Goal: Transaction & Acquisition: Purchase product/service

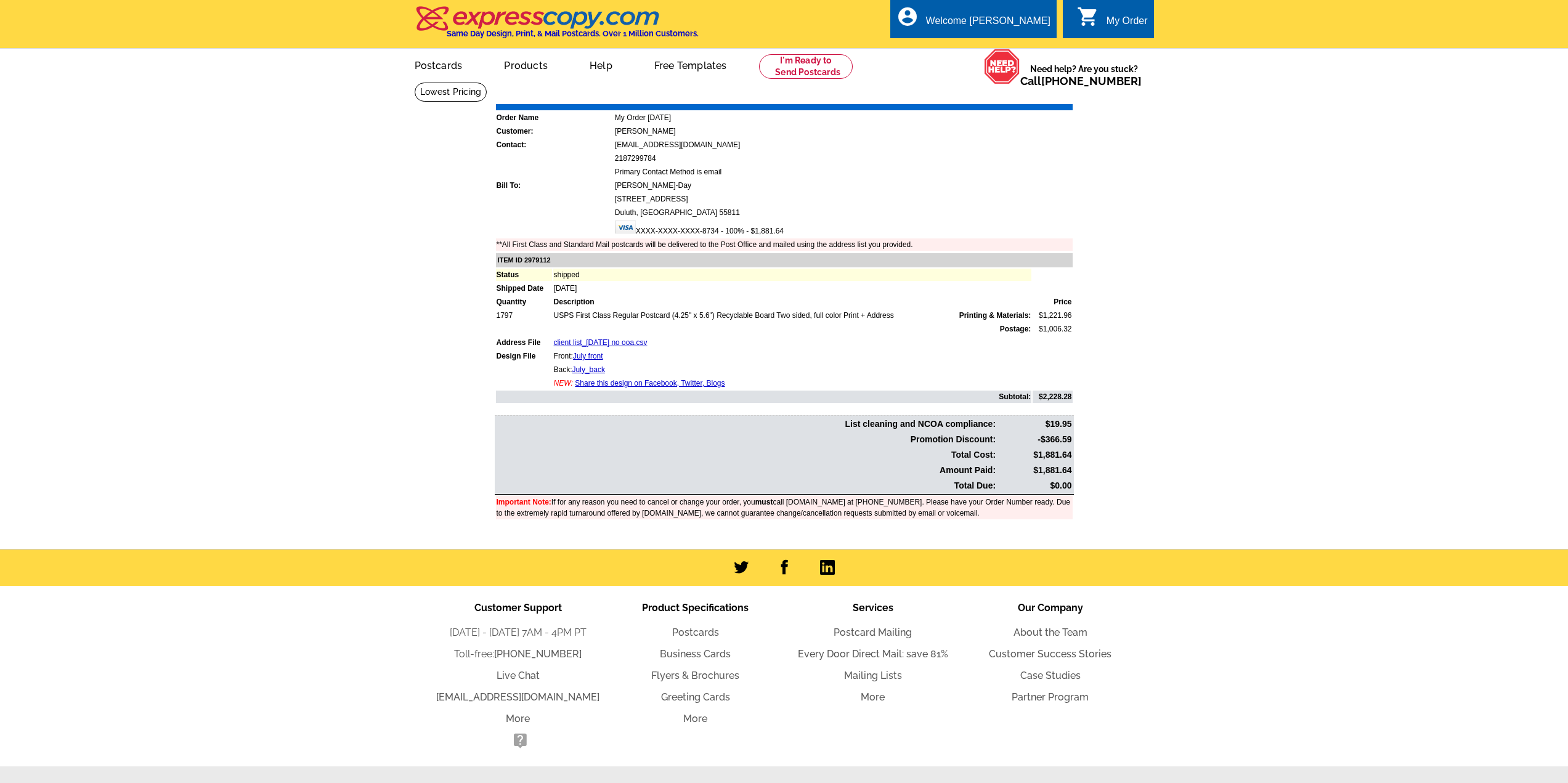
click at [389, 443] on main "Order Number: 1471426 Download Invoice | Print Invoice Order Name My Order 2025…" at bounding box center [784, 315] width 1568 height 467
drag, startPoint x: 813, startPoint y: 69, endPoint x: 798, endPoint y: 75, distance: 16.2
click at [813, 69] on link at bounding box center [806, 67] width 94 height 25
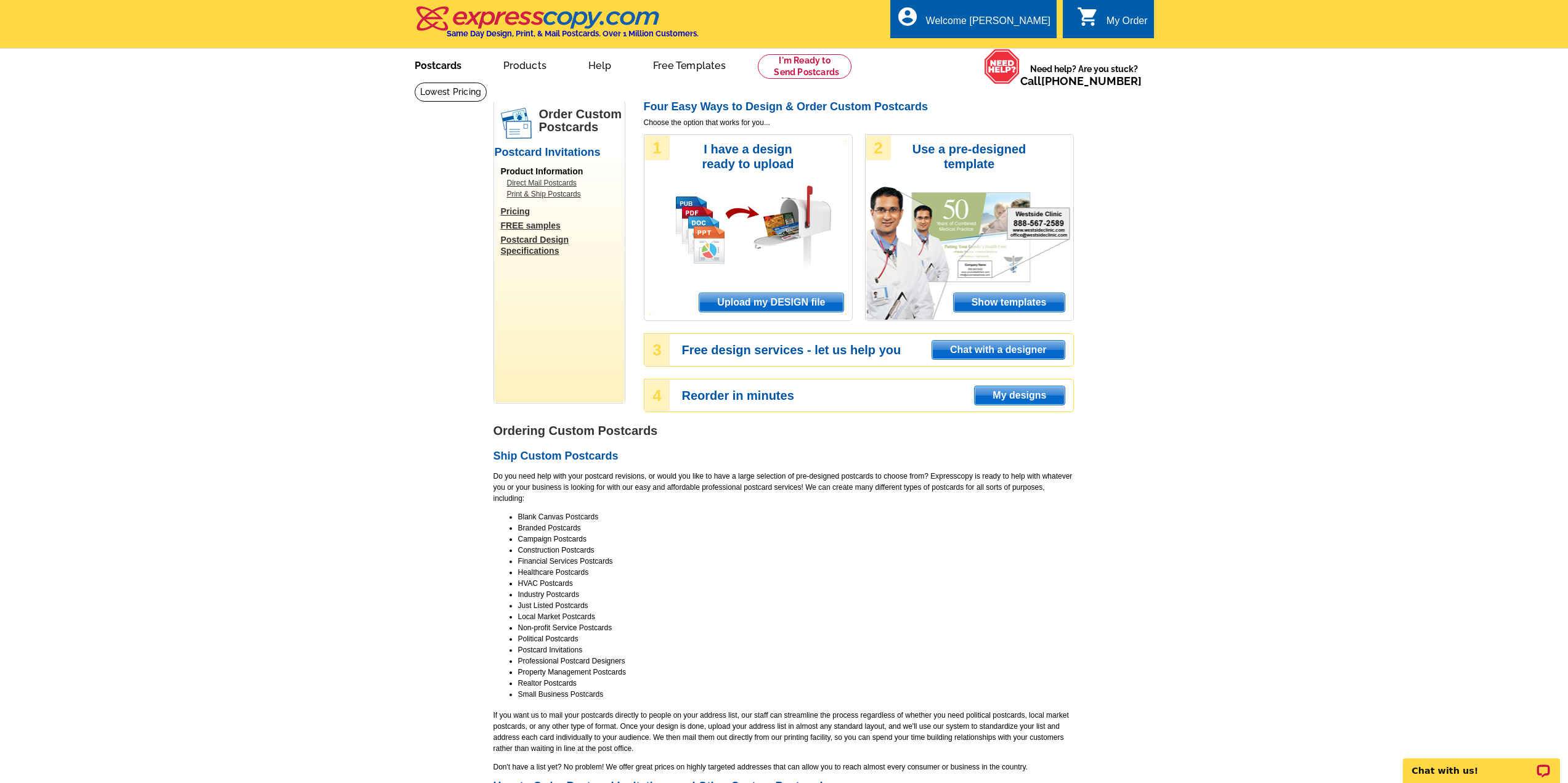
click at [434, 69] on link "Postcards" at bounding box center [438, 64] width 86 height 29
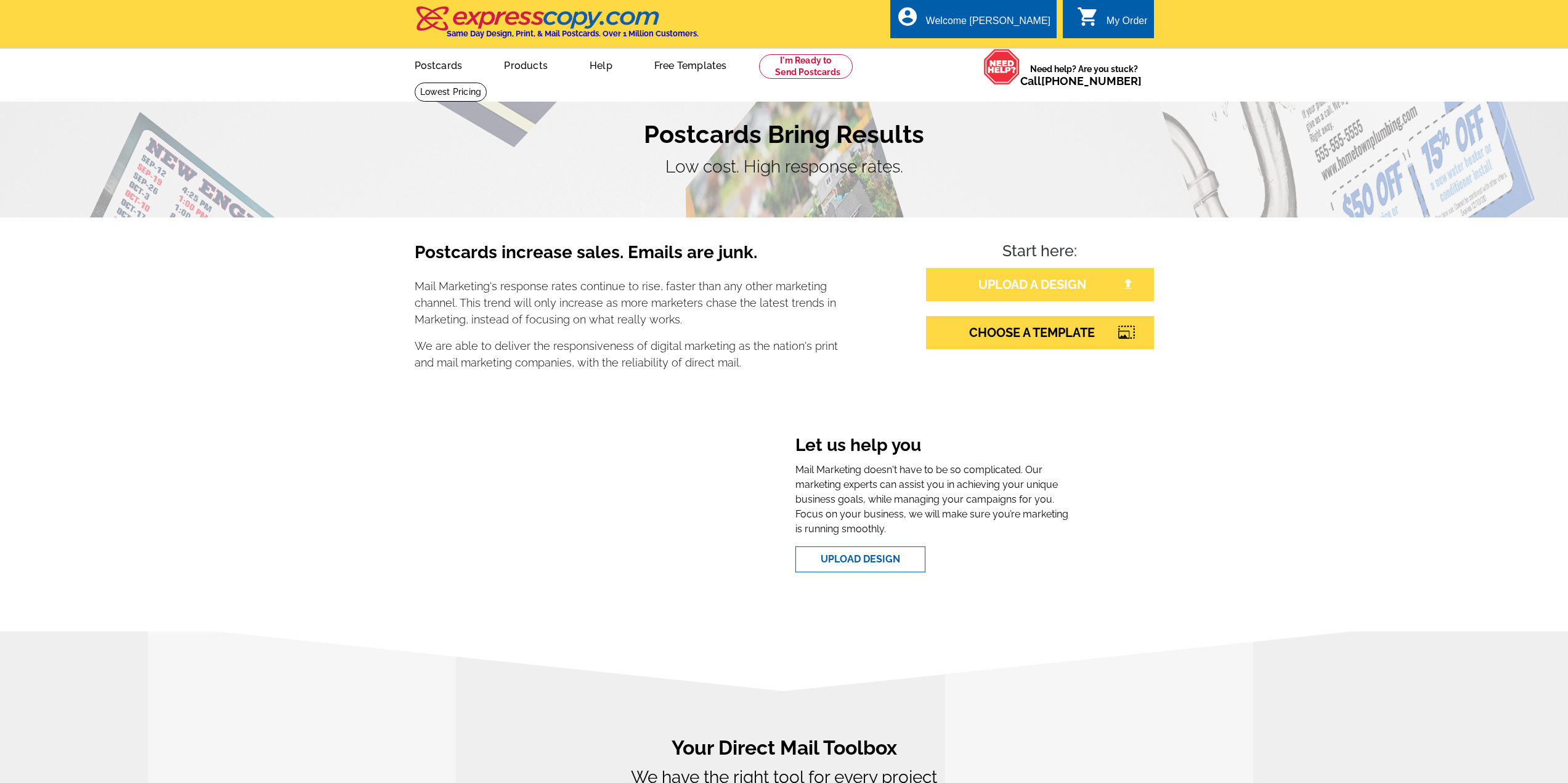
click at [1026, 293] on link "UPLOAD A DESIGN" at bounding box center [1040, 284] width 228 height 33
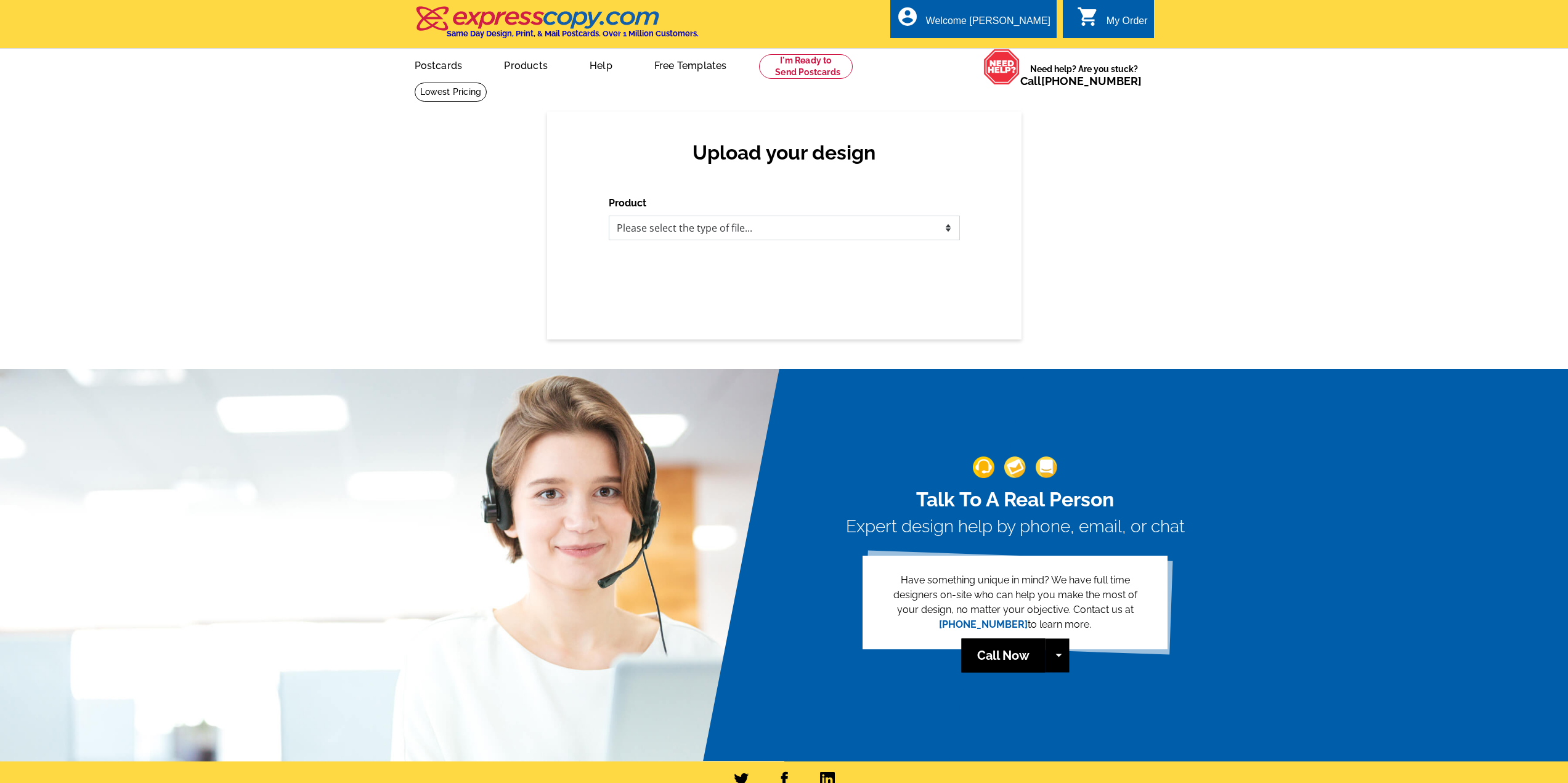
click at [640, 221] on select "Please select the type of file... Postcards Business Cards Letters and flyers G…" at bounding box center [785, 227] width 351 height 25
select select "1"
click at [609, 216] on select "Please select the type of file... Postcards Business Cards Letters and flyers G…" at bounding box center [785, 227] width 351 height 25
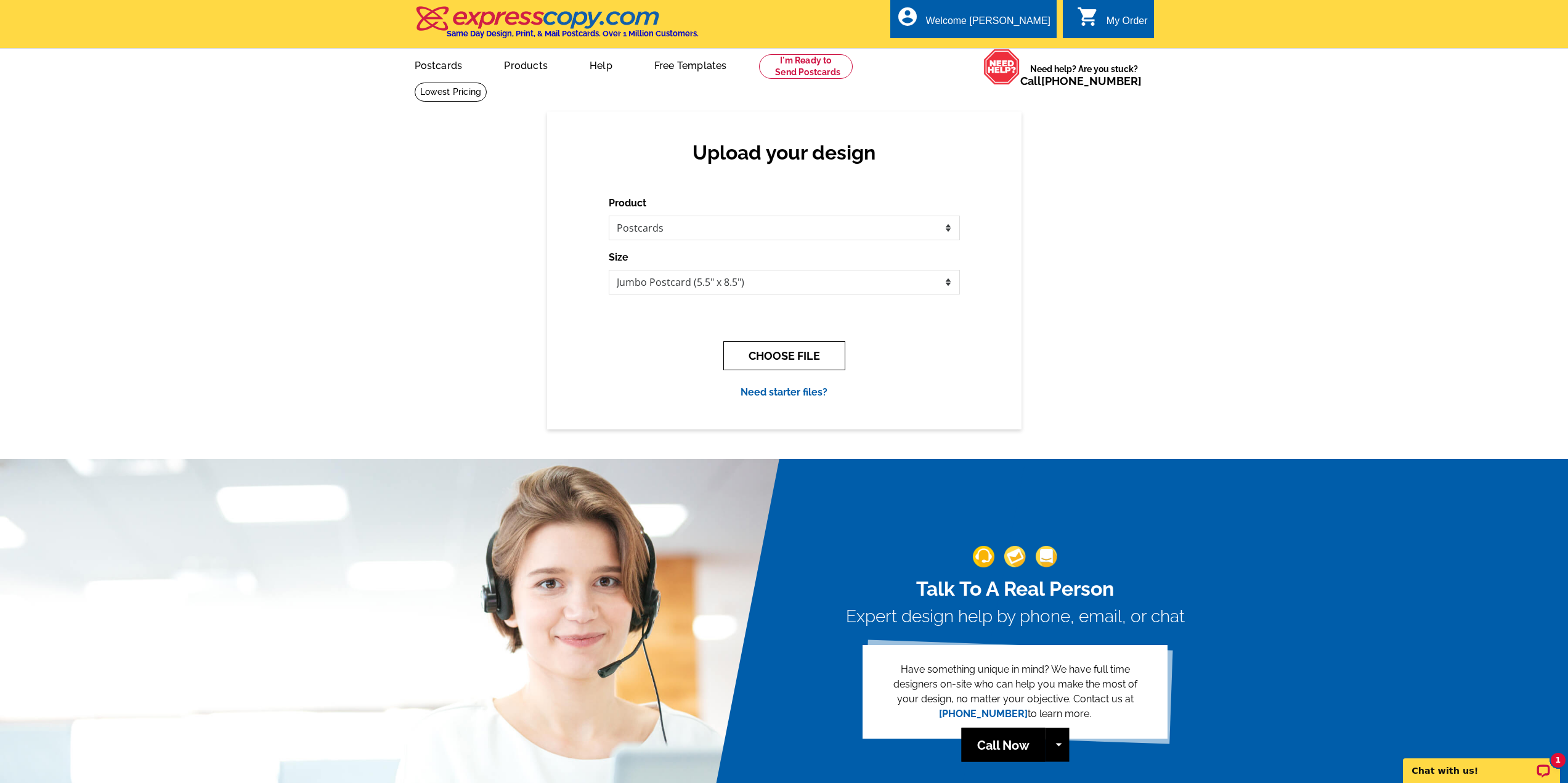
click at [817, 357] on button "CHOOSE FILE" at bounding box center [784, 355] width 122 height 29
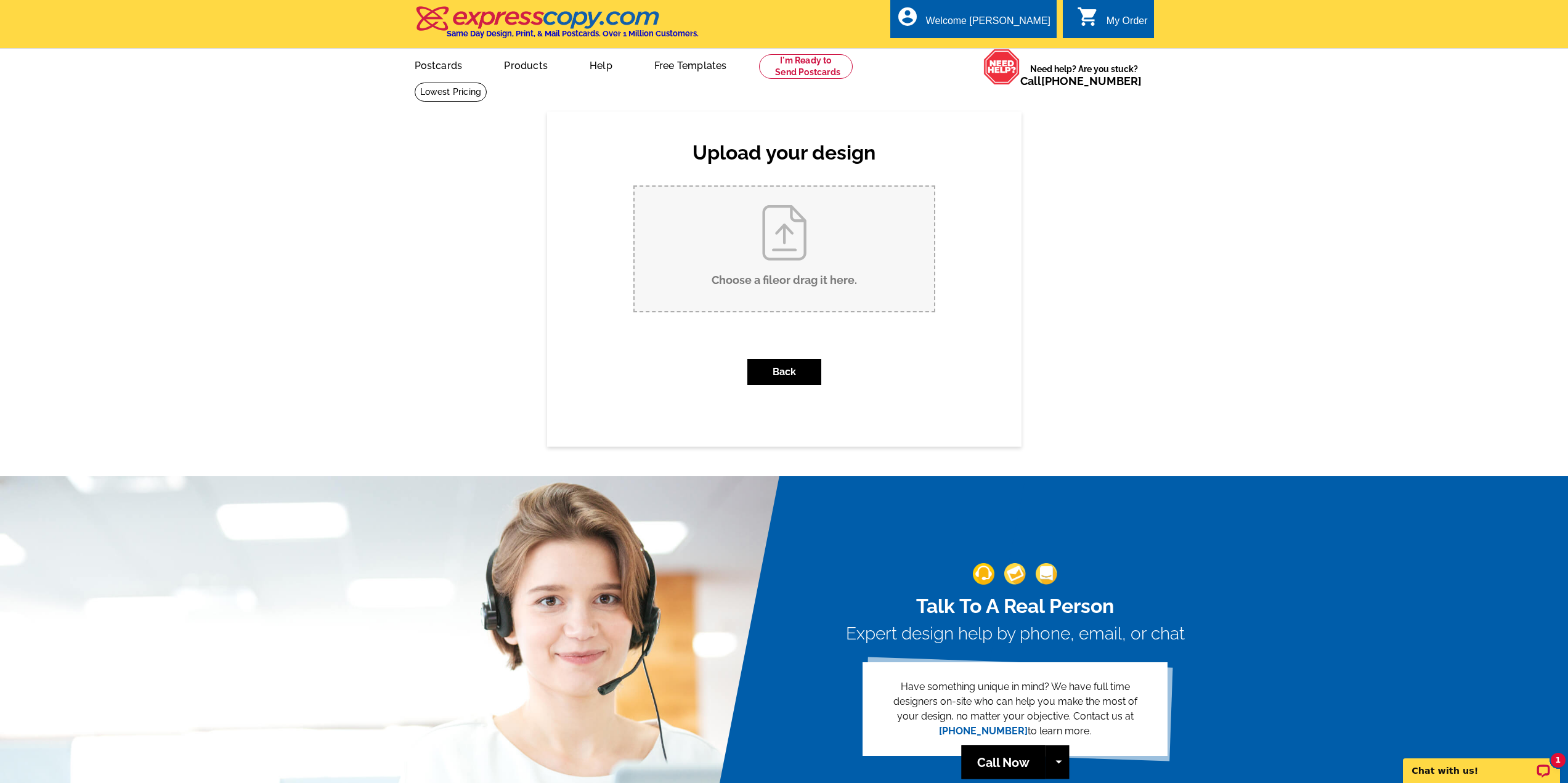
click at [774, 258] on input "Choose a file or drag it here ." at bounding box center [784, 248] width 299 height 124
type input "C:\fakepath\Oct_front.pdf"
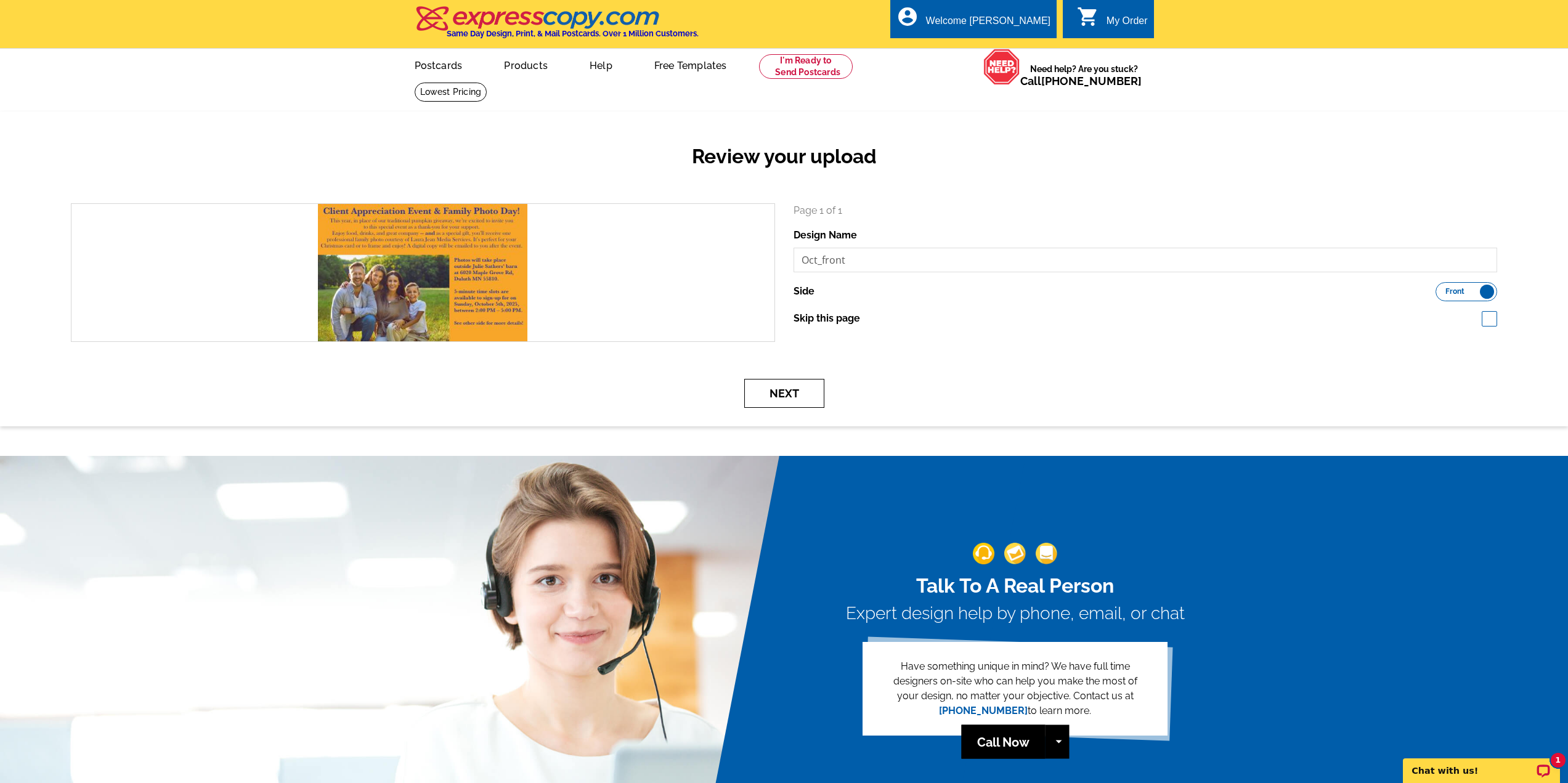
click at [804, 394] on button "Next" at bounding box center [784, 393] width 80 height 29
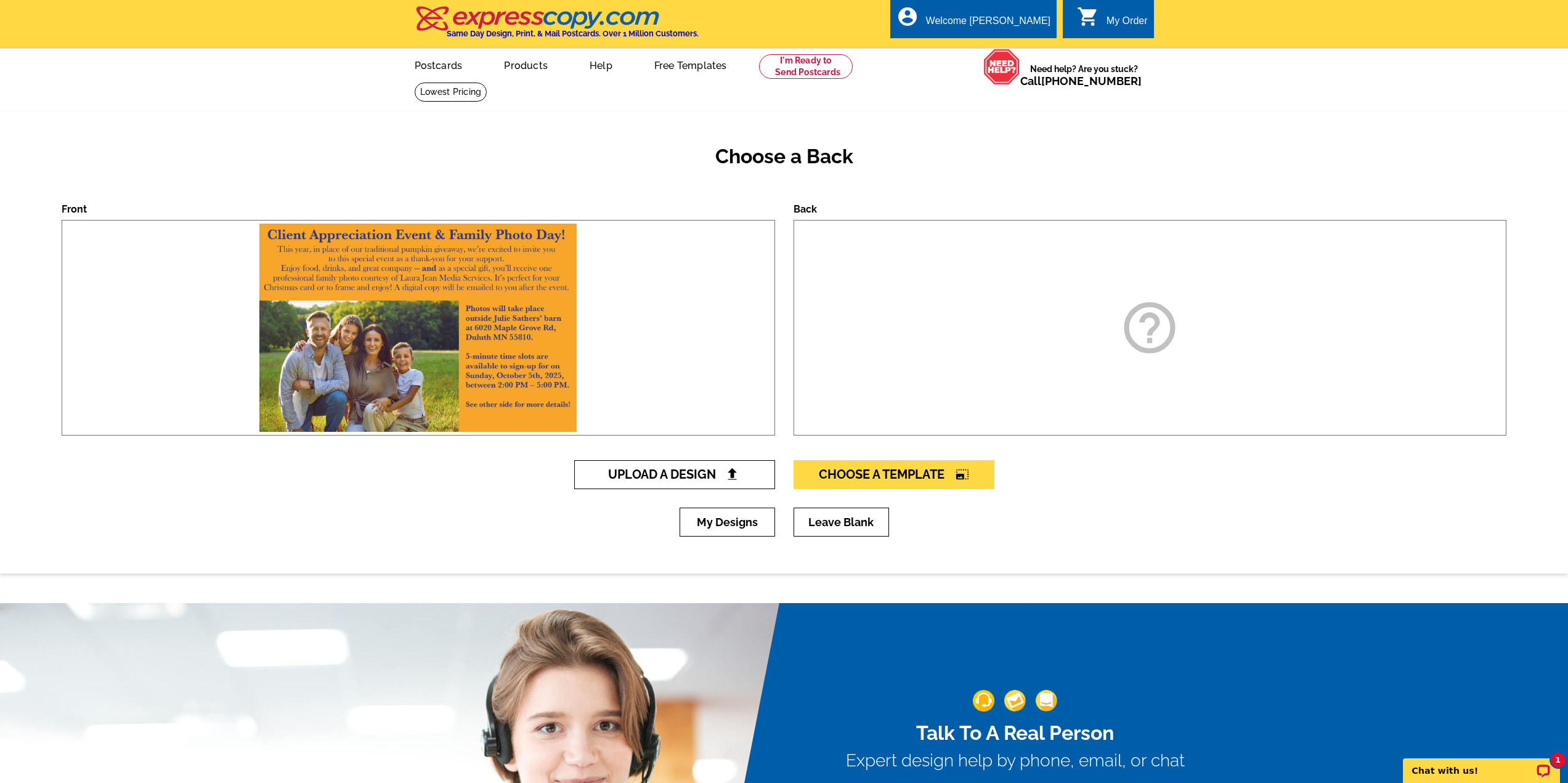
click at [697, 472] on span "Upload A Design" at bounding box center [674, 474] width 133 height 15
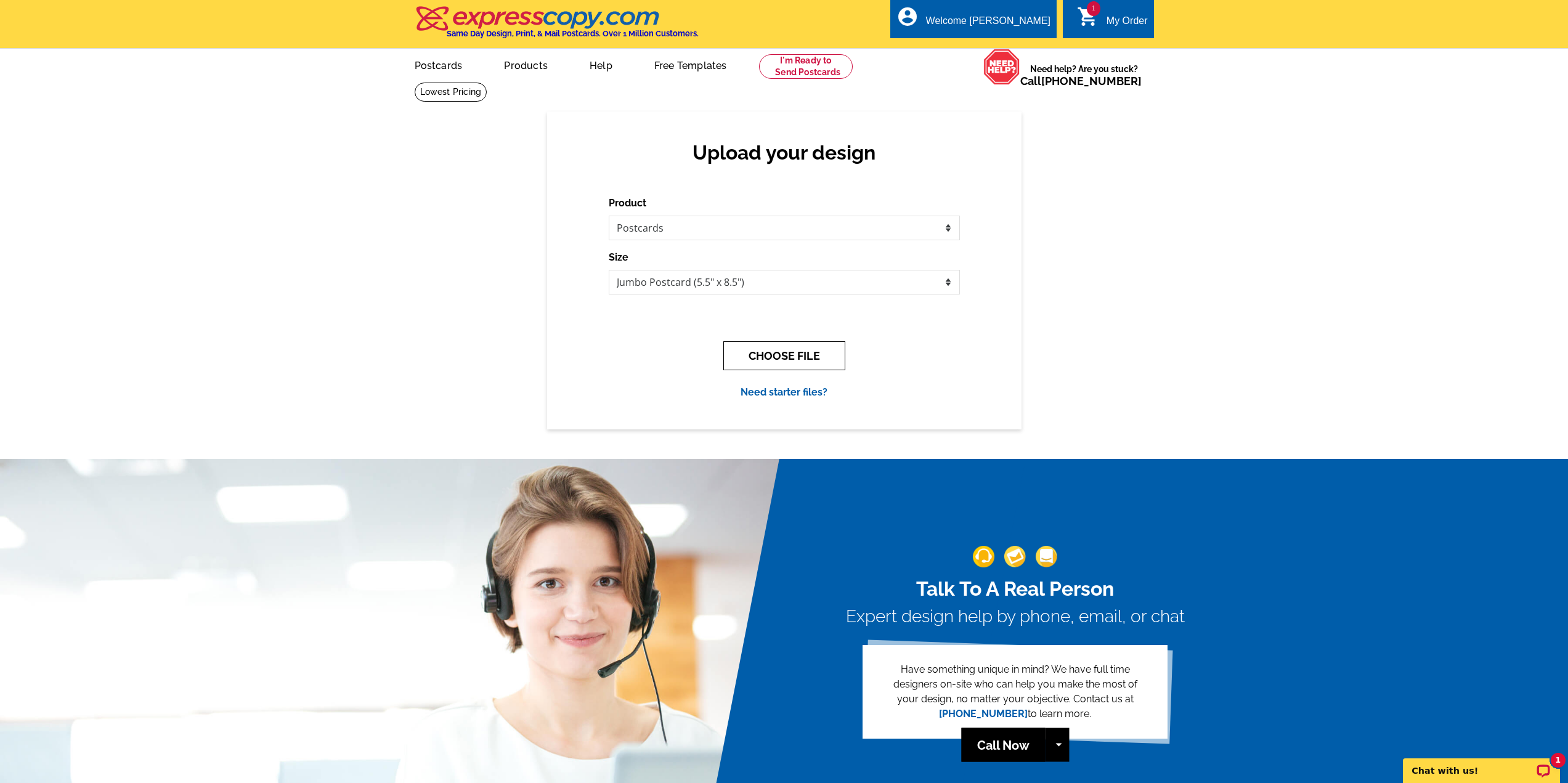
click at [803, 364] on button "CHOOSE FILE" at bounding box center [784, 355] width 122 height 29
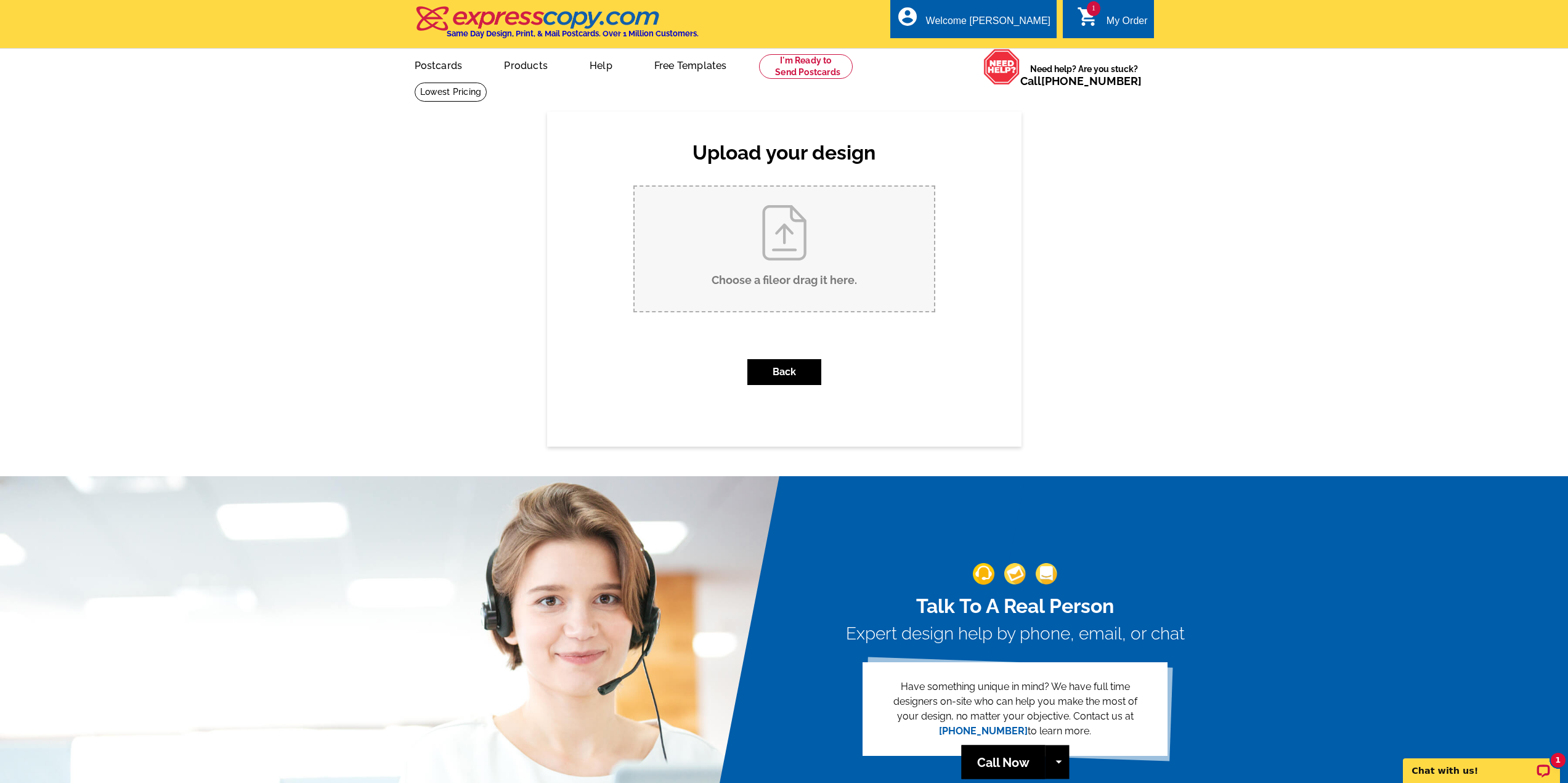
click at [781, 281] on input "Choose a file or drag it here ." at bounding box center [784, 248] width 299 height 124
type input "C:\fakepath\October_back.pdf"
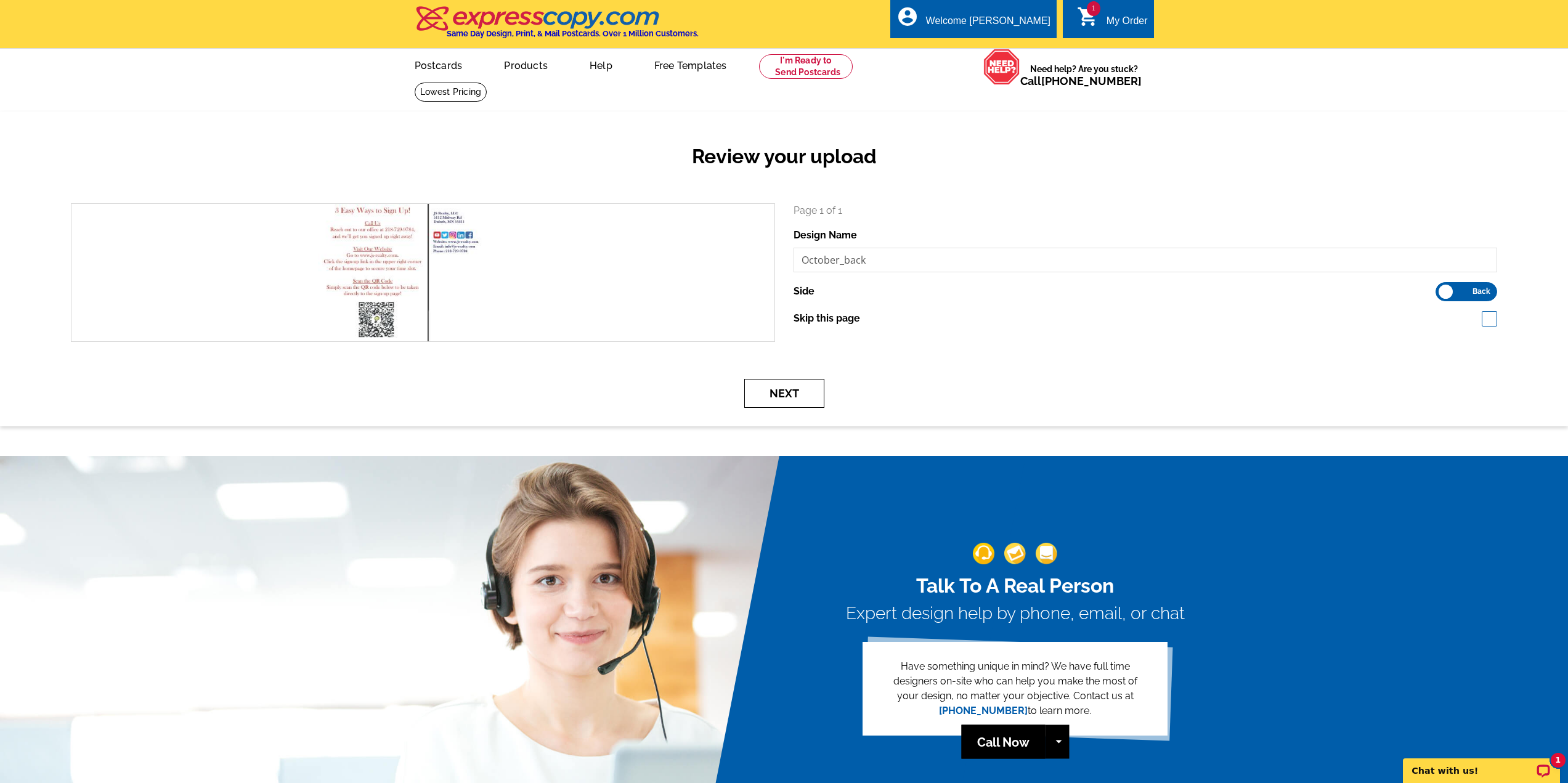
click at [772, 391] on button "Next" at bounding box center [784, 393] width 80 height 29
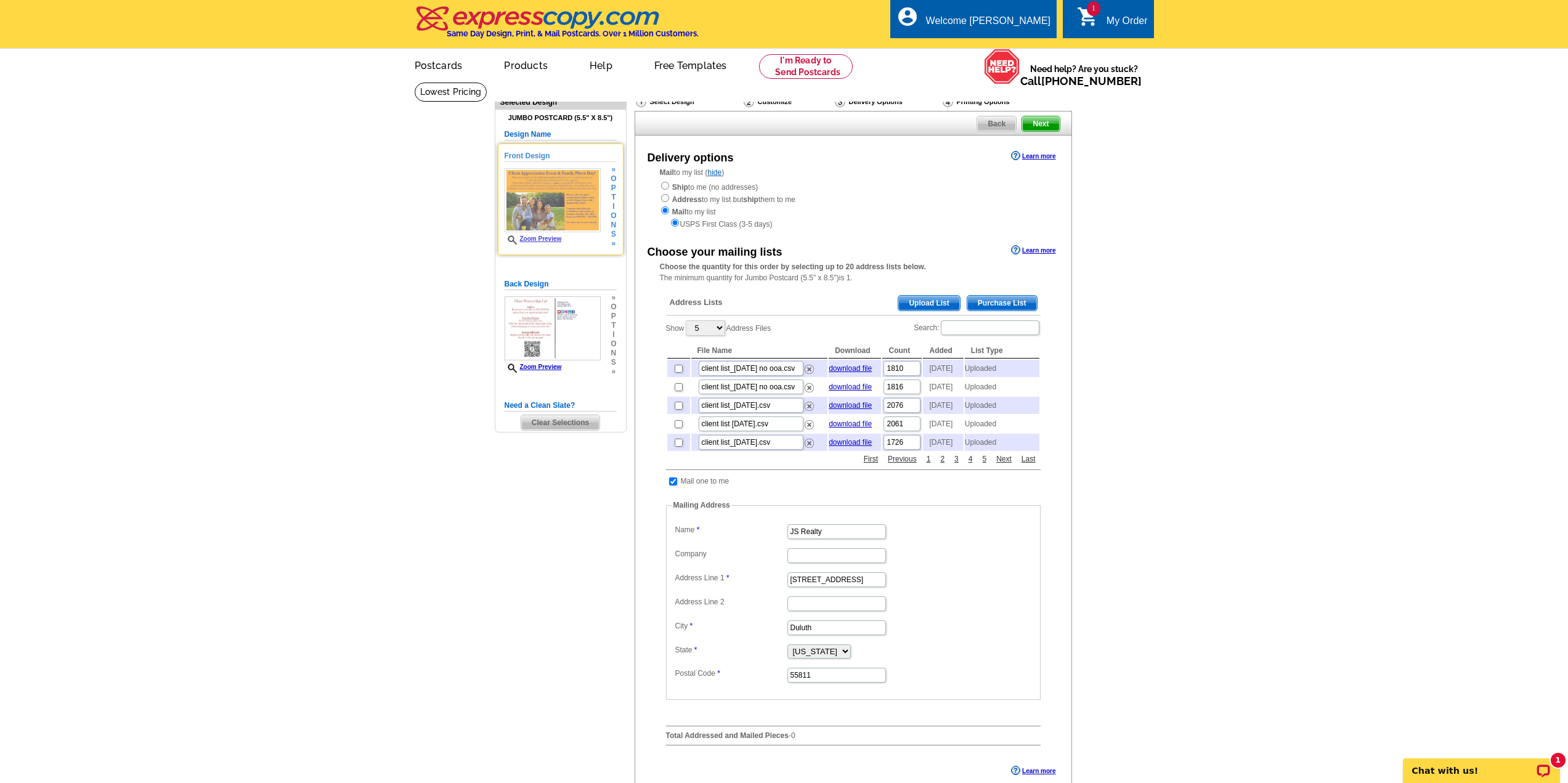
click at [519, 155] on h5 "Front Design" at bounding box center [561, 155] width 112 height 11
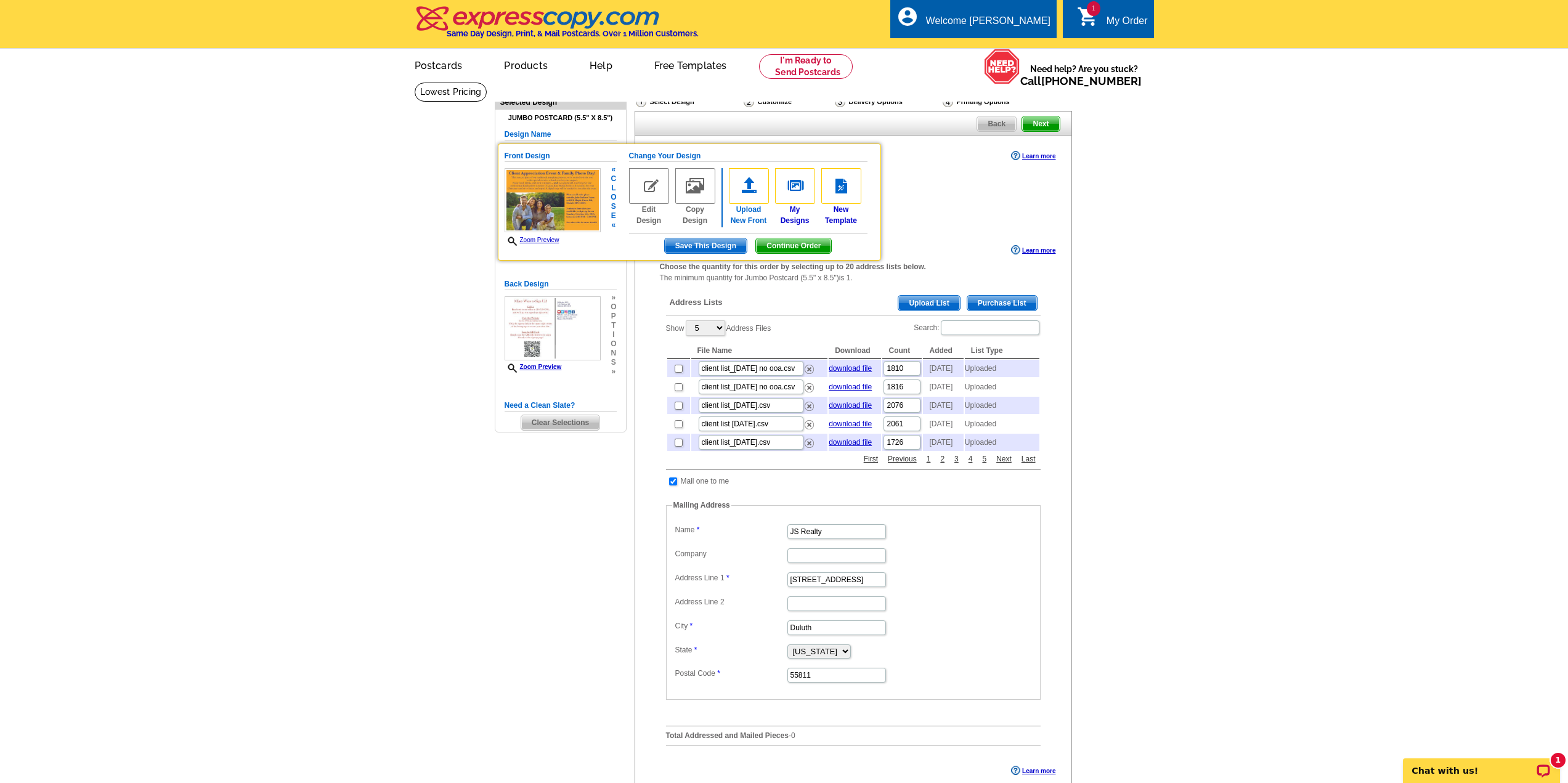
click at [752, 184] on img at bounding box center [749, 186] width 40 height 36
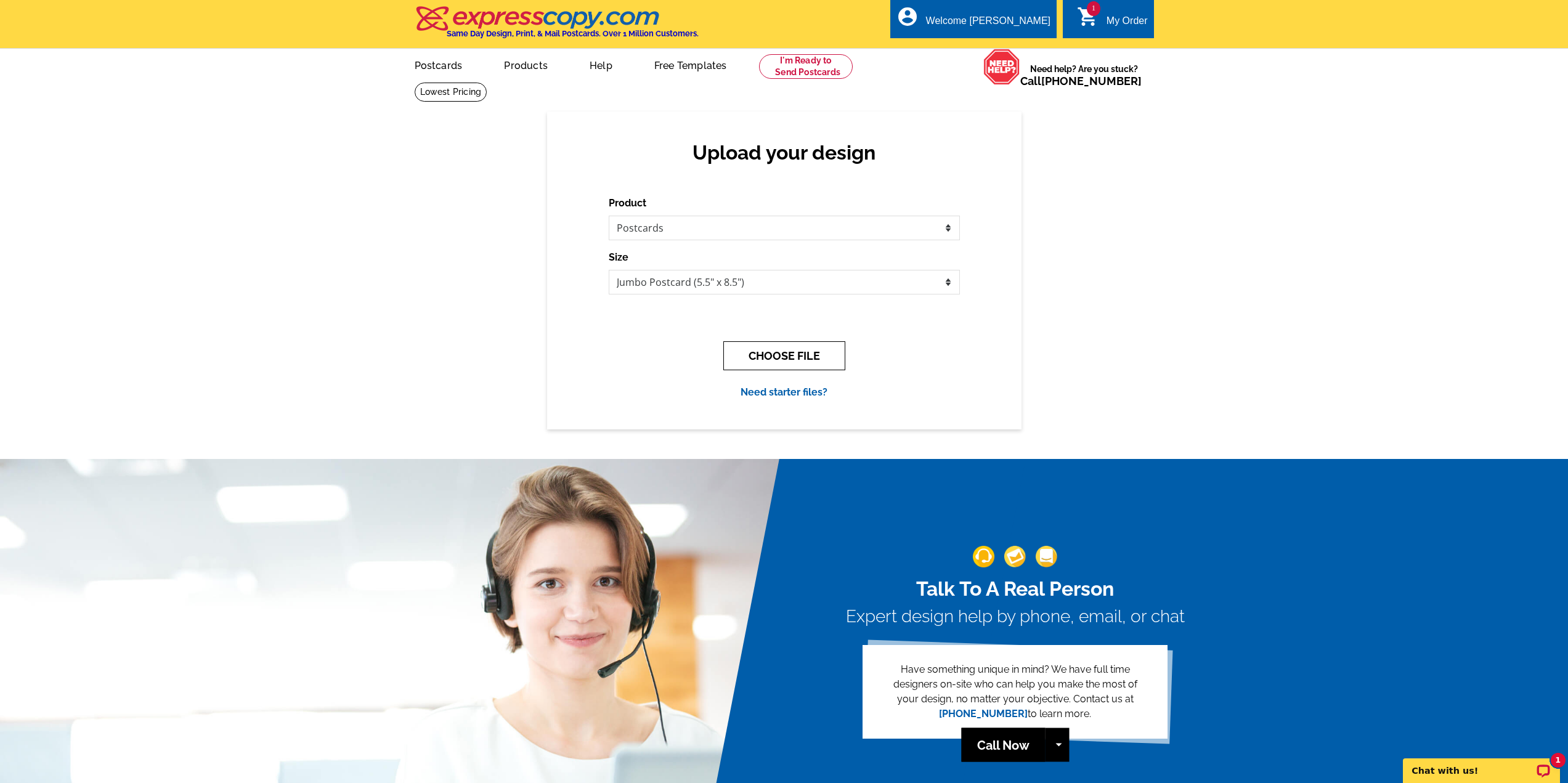
click at [791, 351] on button "CHOOSE FILE" at bounding box center [784, 355] width 122 height 29
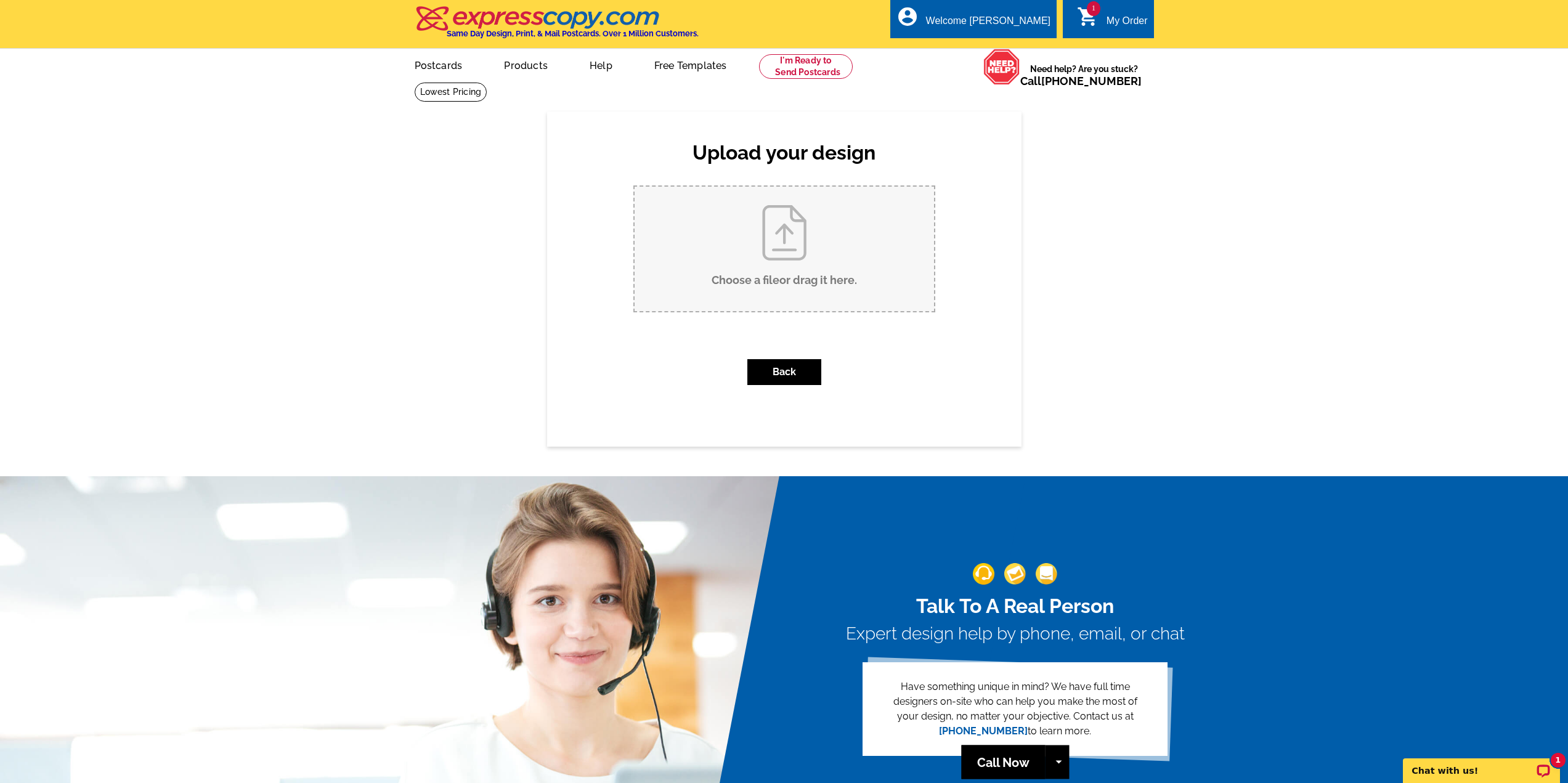
click at [775, 274] on input "Choose a file or drag it here ." at bounding box center [784, 248] width 299 height 124
type input "C:\fakepath\Oct_front.pdf"
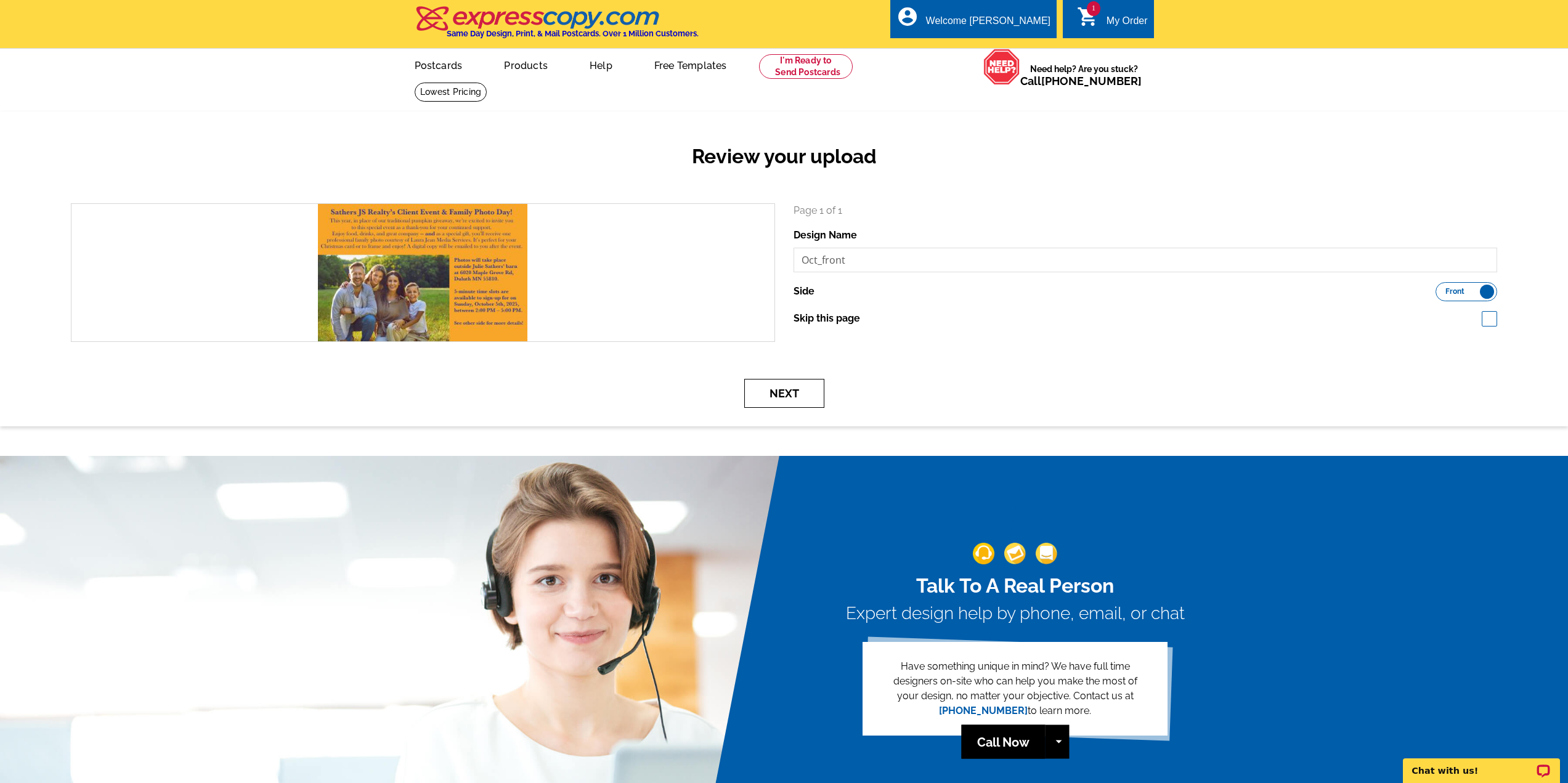
click at [798, 398] on button "Next" at bounding box center [784, 393] width 80 height 29
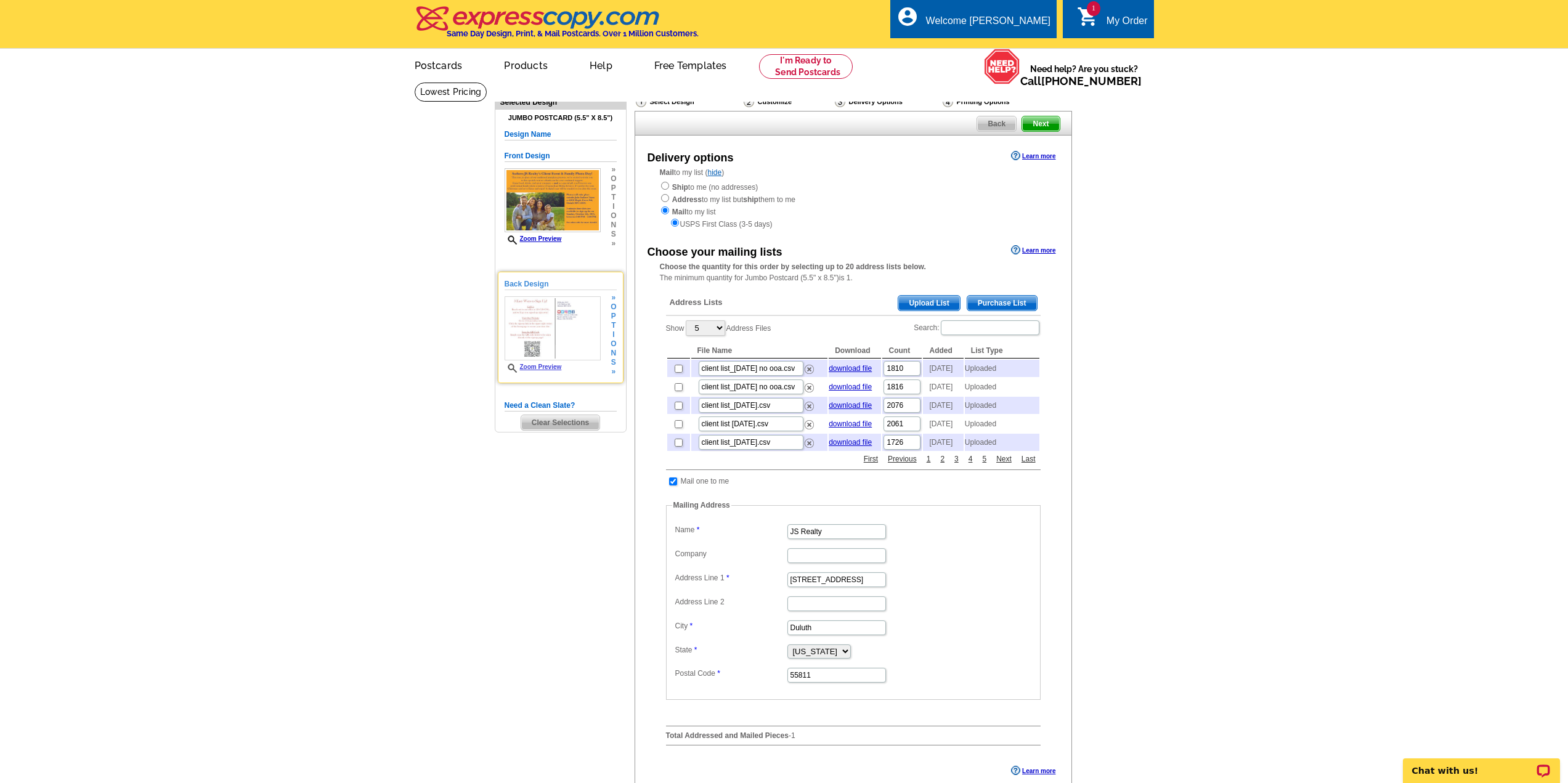
click at [542, 369] on link "Zoom Preview" at bounding box center [533, 367] width 57 height 7
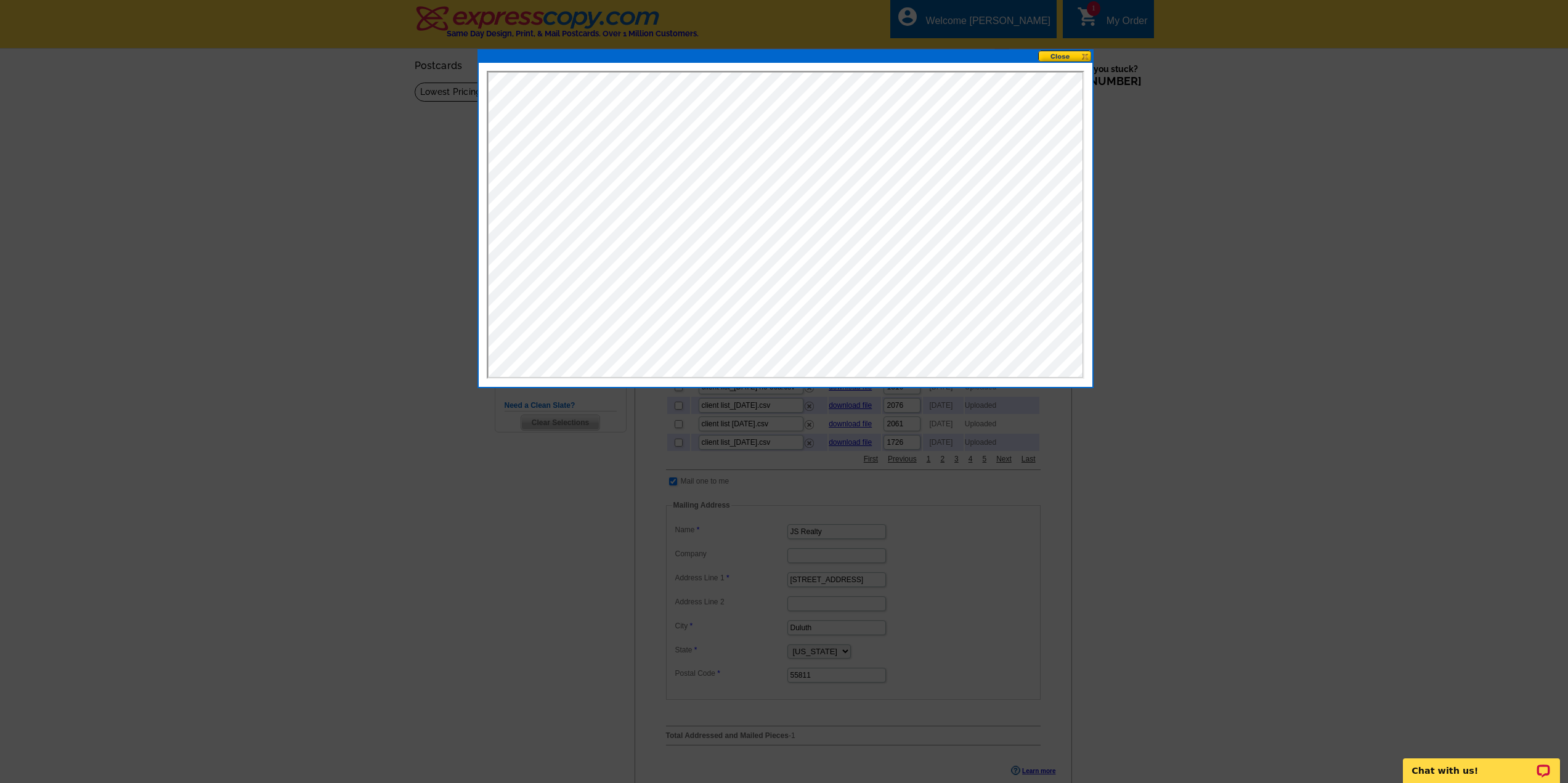
click at [1083, 55] on button at bounding box center [1065, 56] width 55 height 11
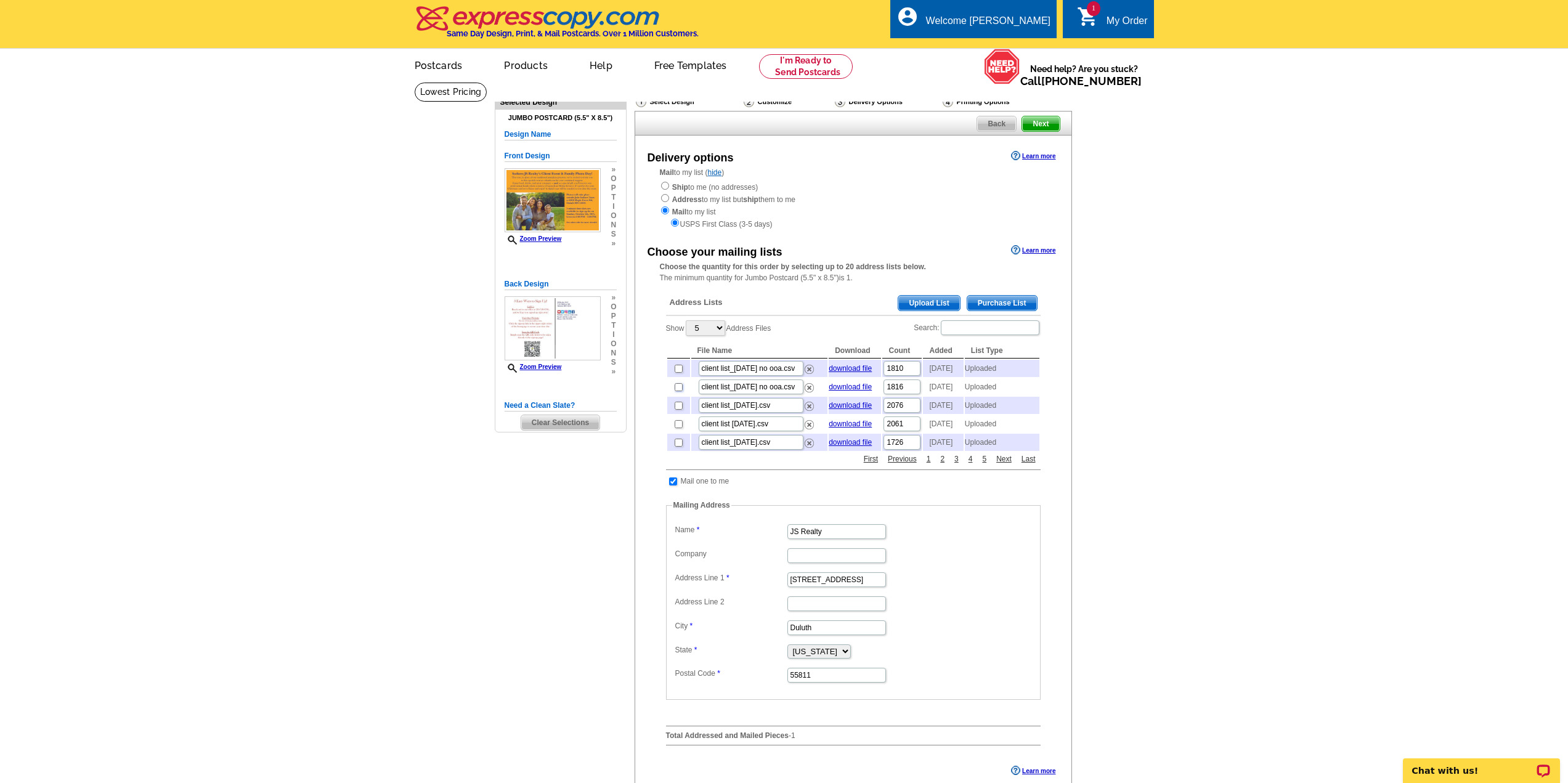
click at [678, 391] on input "checkbox" at bounding box center [678, 387] width 8 height 8
checkbox input "true"
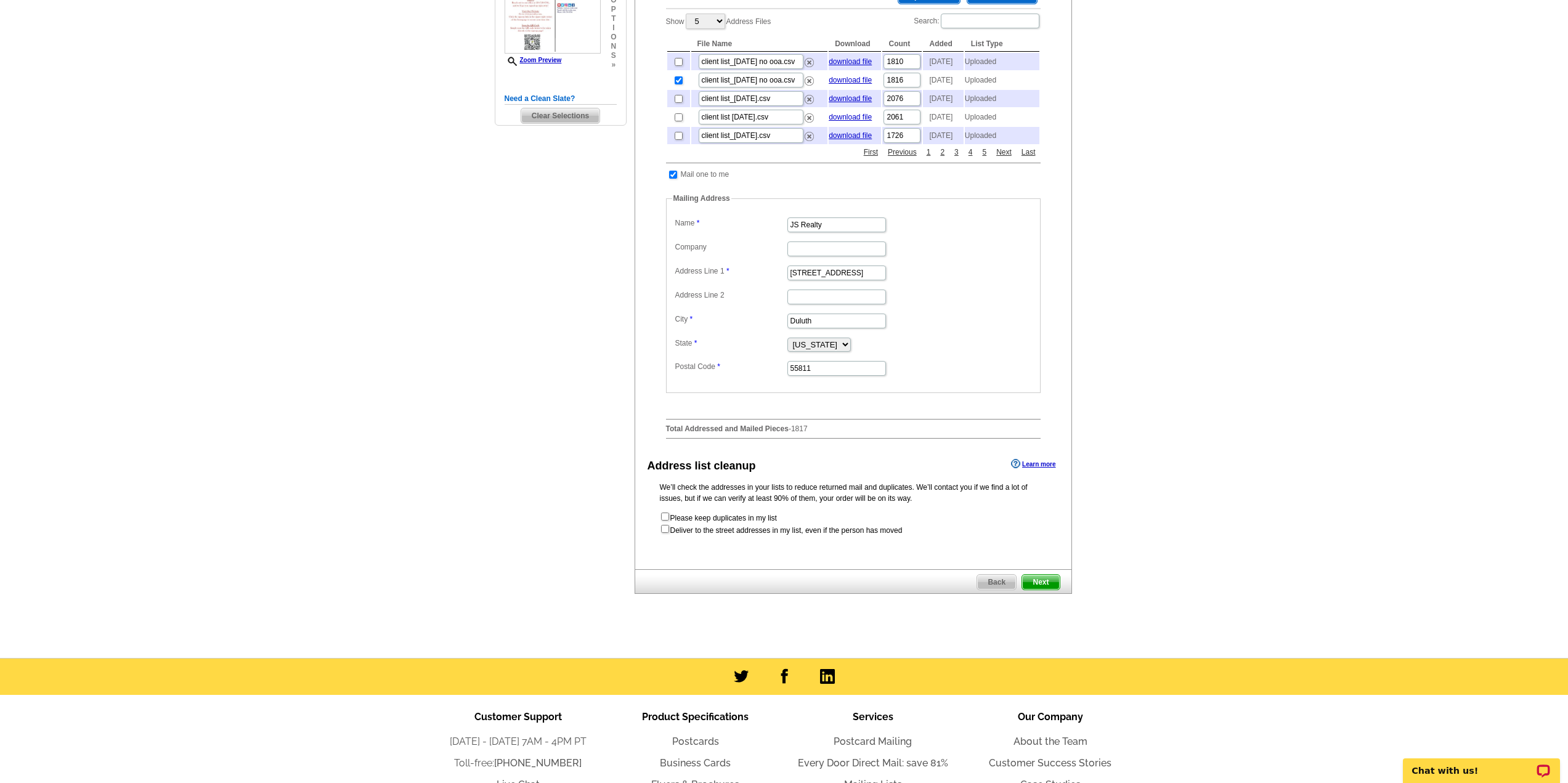
scroll to position [308, 0]
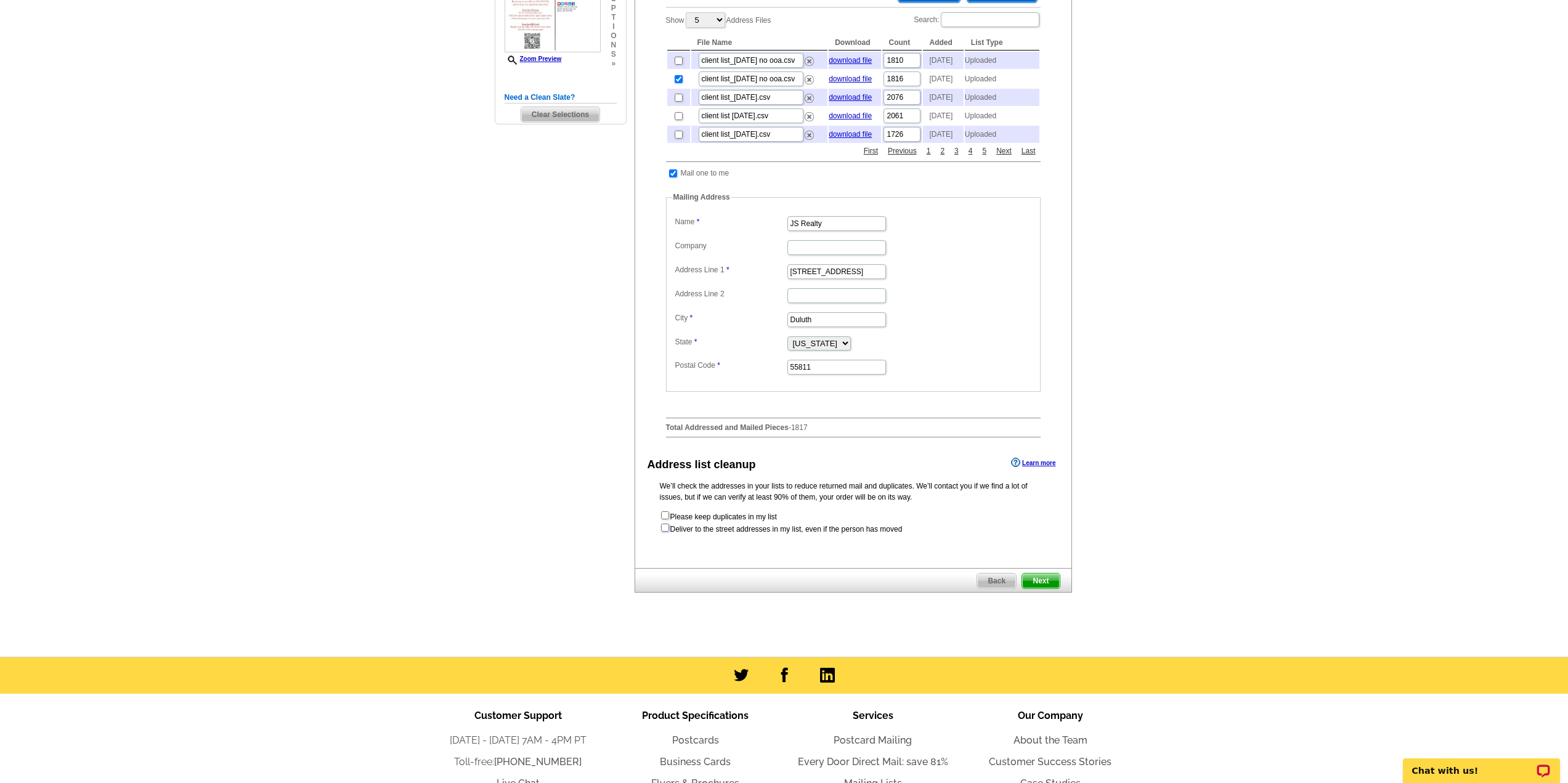
click at [664, 531] on input "checkbox" at bounding box center [665, 527] width 8 height 8
checkbox input "true"
radio input "true"
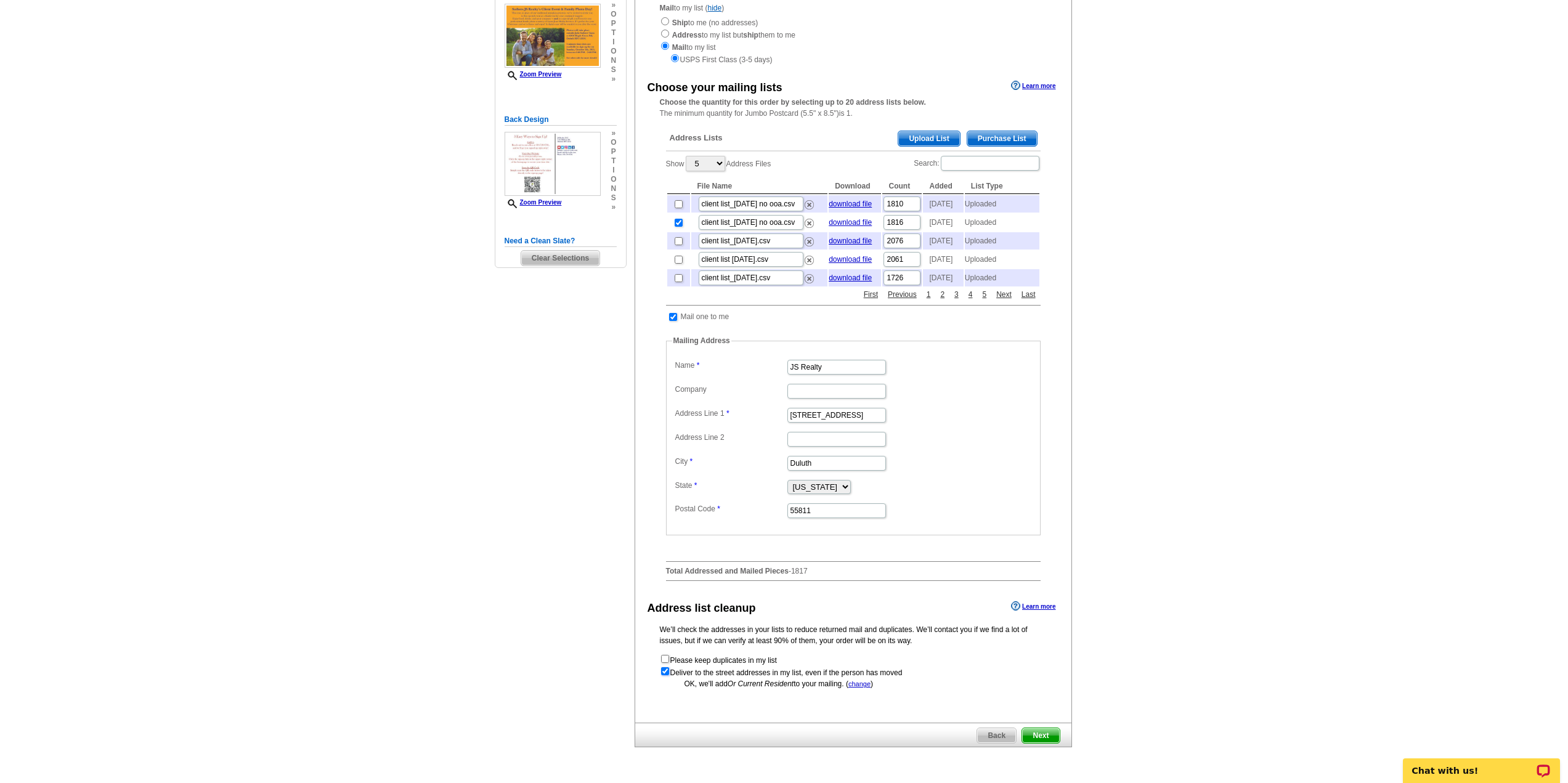
scroll to position [246, 0]
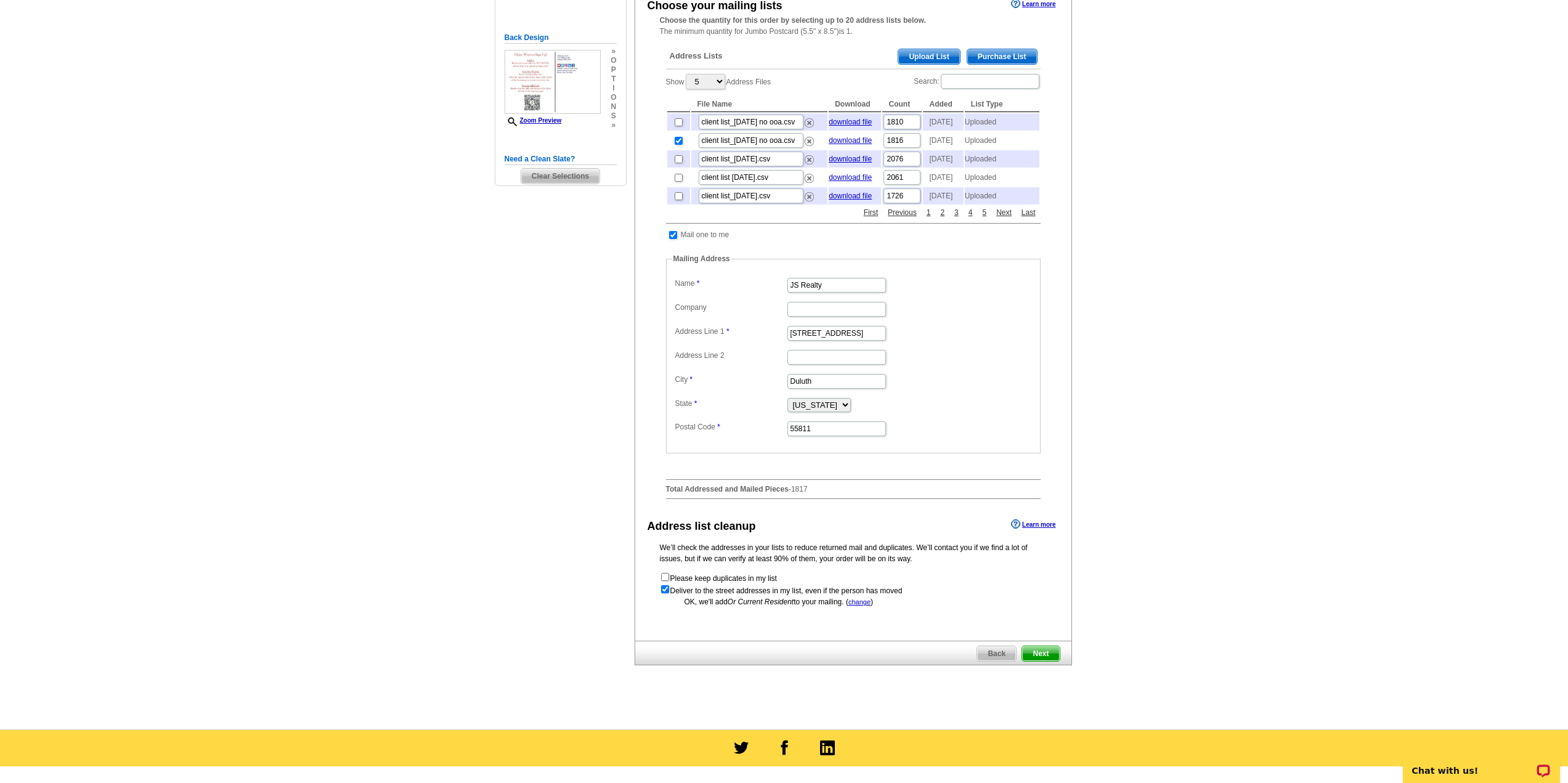
click at [1048, 661] on span "Next" at bounding box center [1040, 653] width 37 height 15
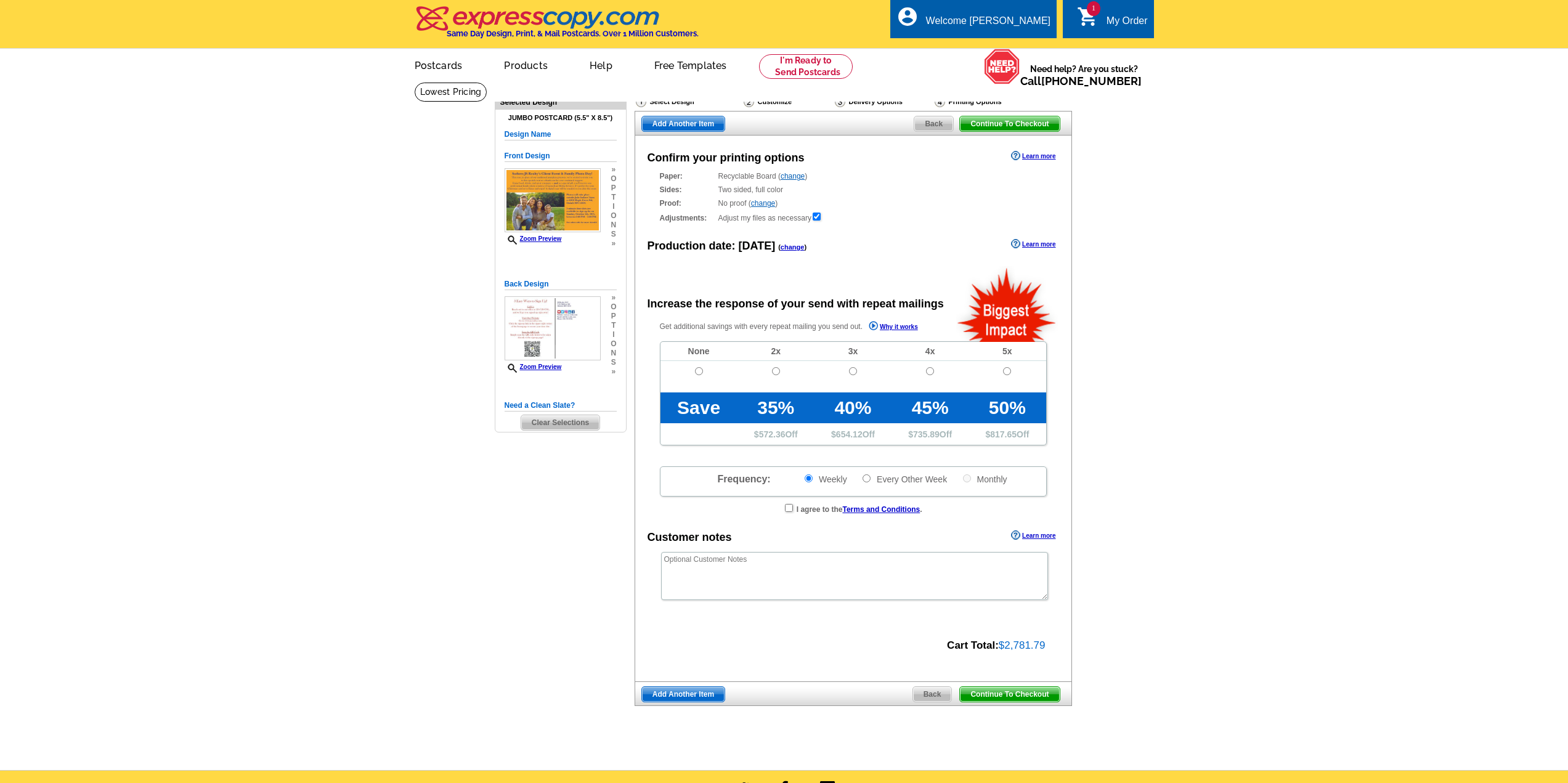
radio input "false"
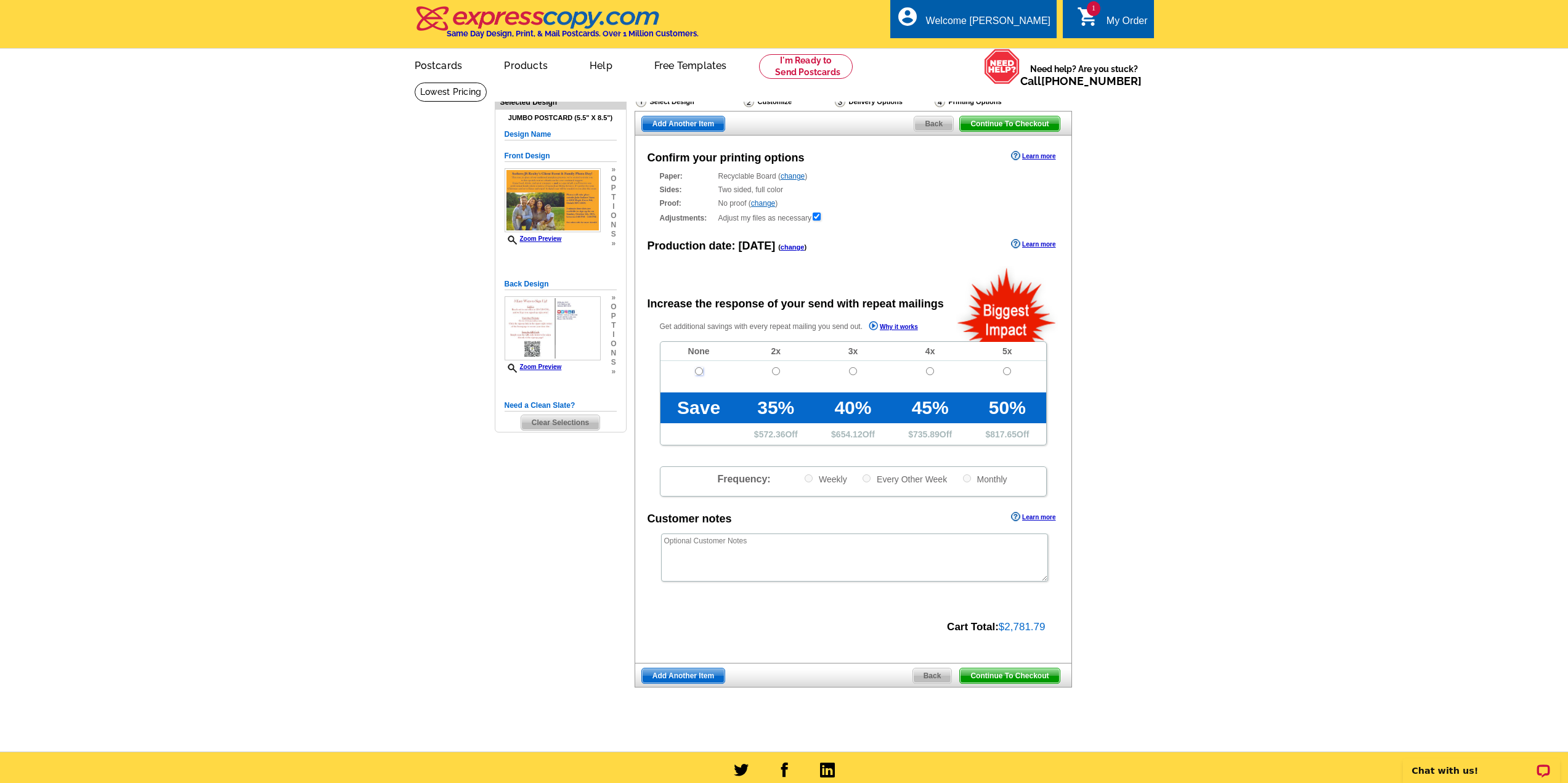
click at [701, 374] on input "radio" at bounding box center [699, 371] width 8 height 8
radio input "true"
click at [1024, 679] on span "Continue To Checkout" at bounding box center [1009, 675] width 99 height 15
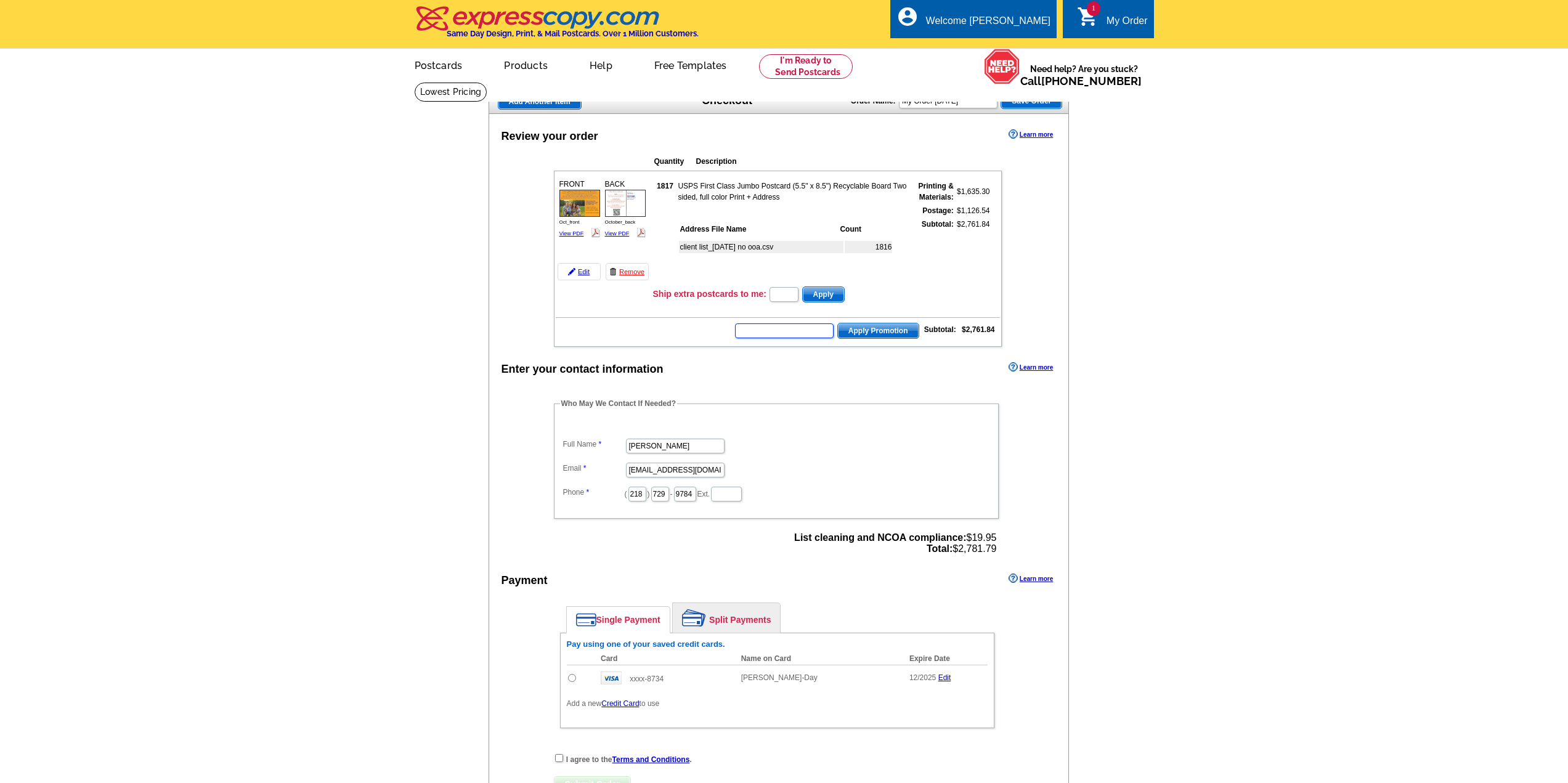
click at [796, 328] on input "text" at bounding box center [784, 331] width 98 height 15
click at [799, 334] on input "text" at bounding box center [784, 331] width 98 height 15
type input "NM2330"
click at [878, 328] on span "Apply Promotion" at bounding box center [878, 331] width 81 height 15
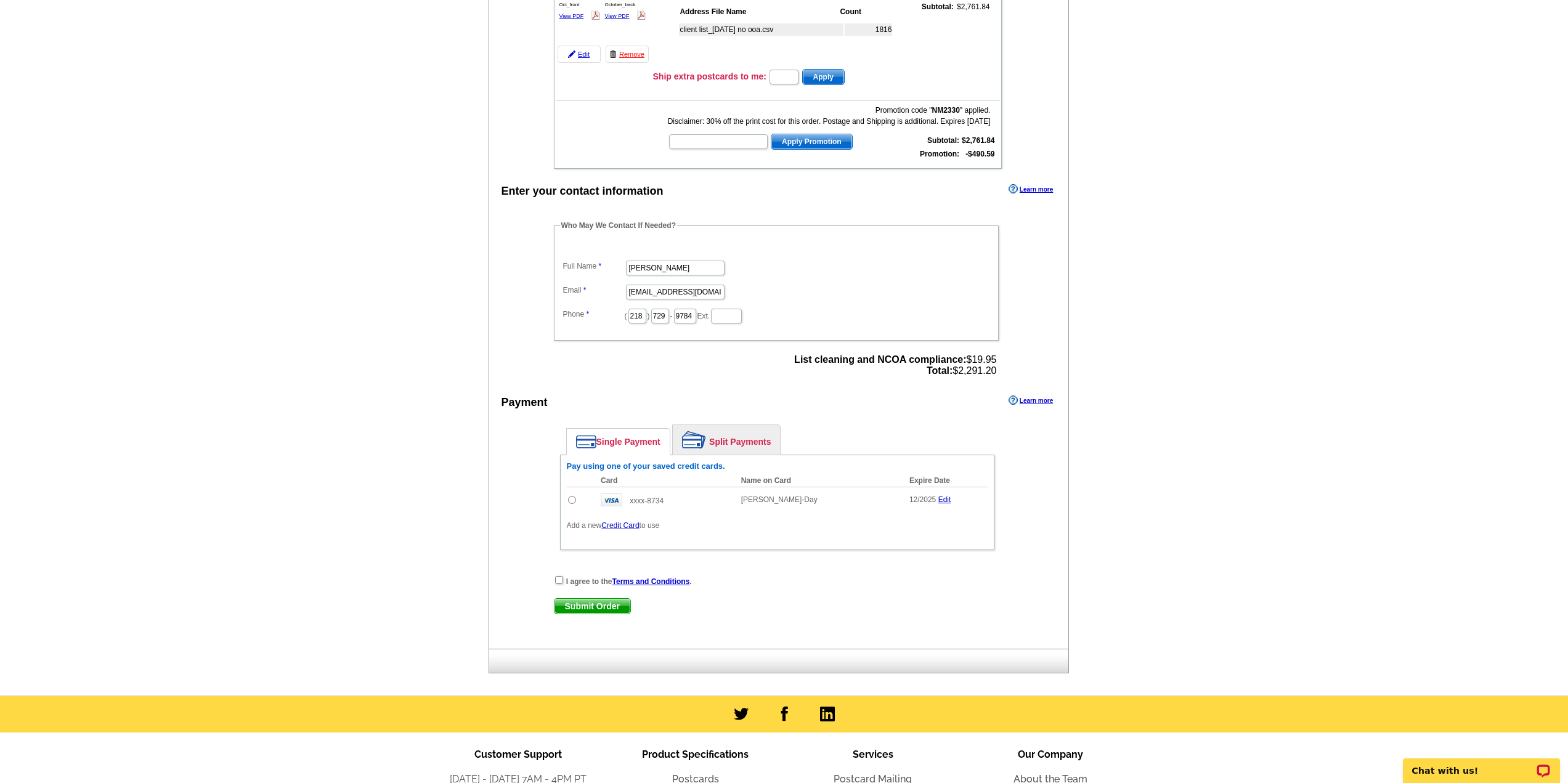
scroll to position [246, 0]
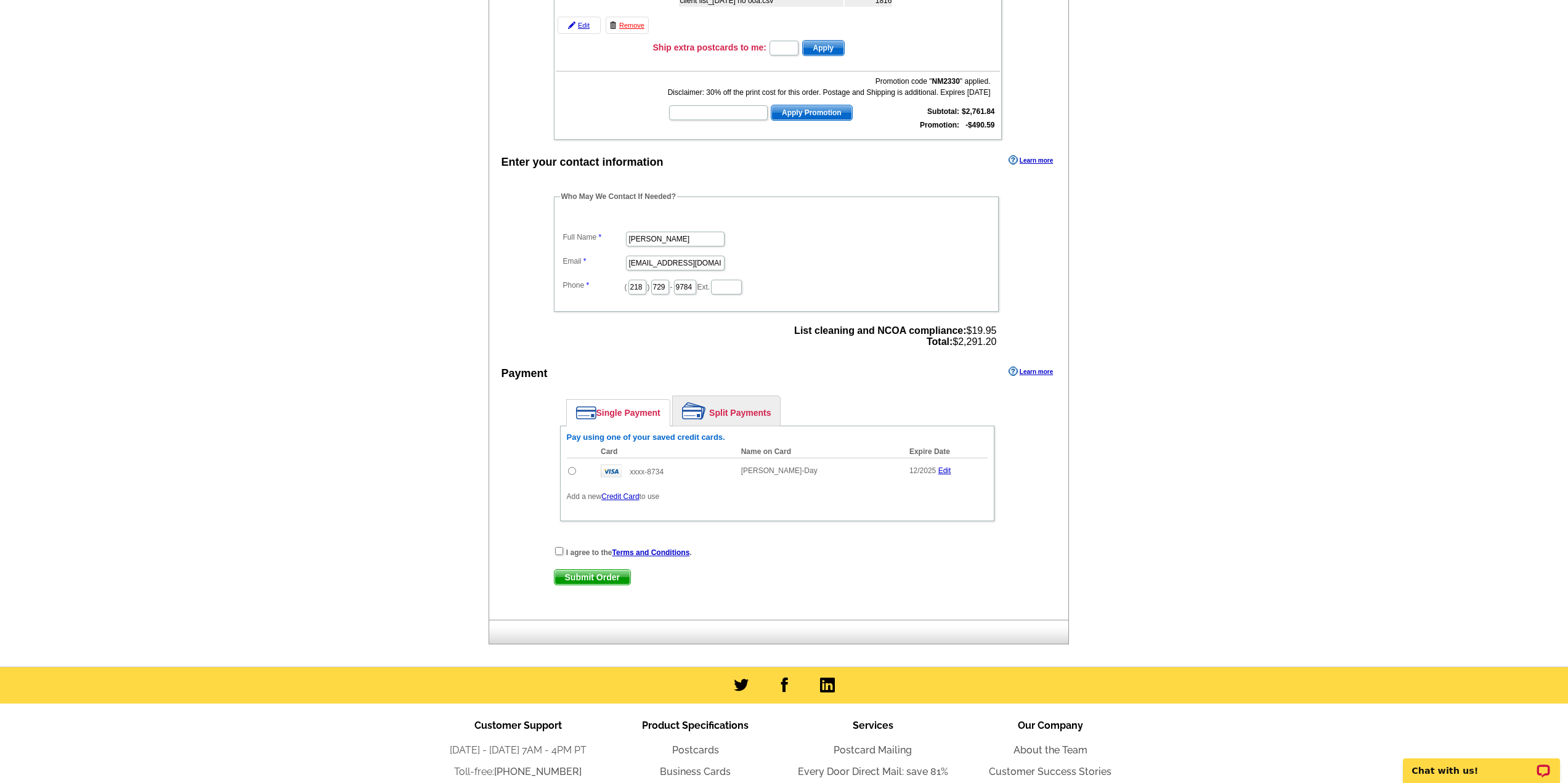
click at [569, 470] on input "radio" at bounding box center [572, 471] width 8 height 8
radio input "true"
click at [563, 554] on input "checkbox" at bounding box center [559, 551] width 8 height 8
checkbox input "true"
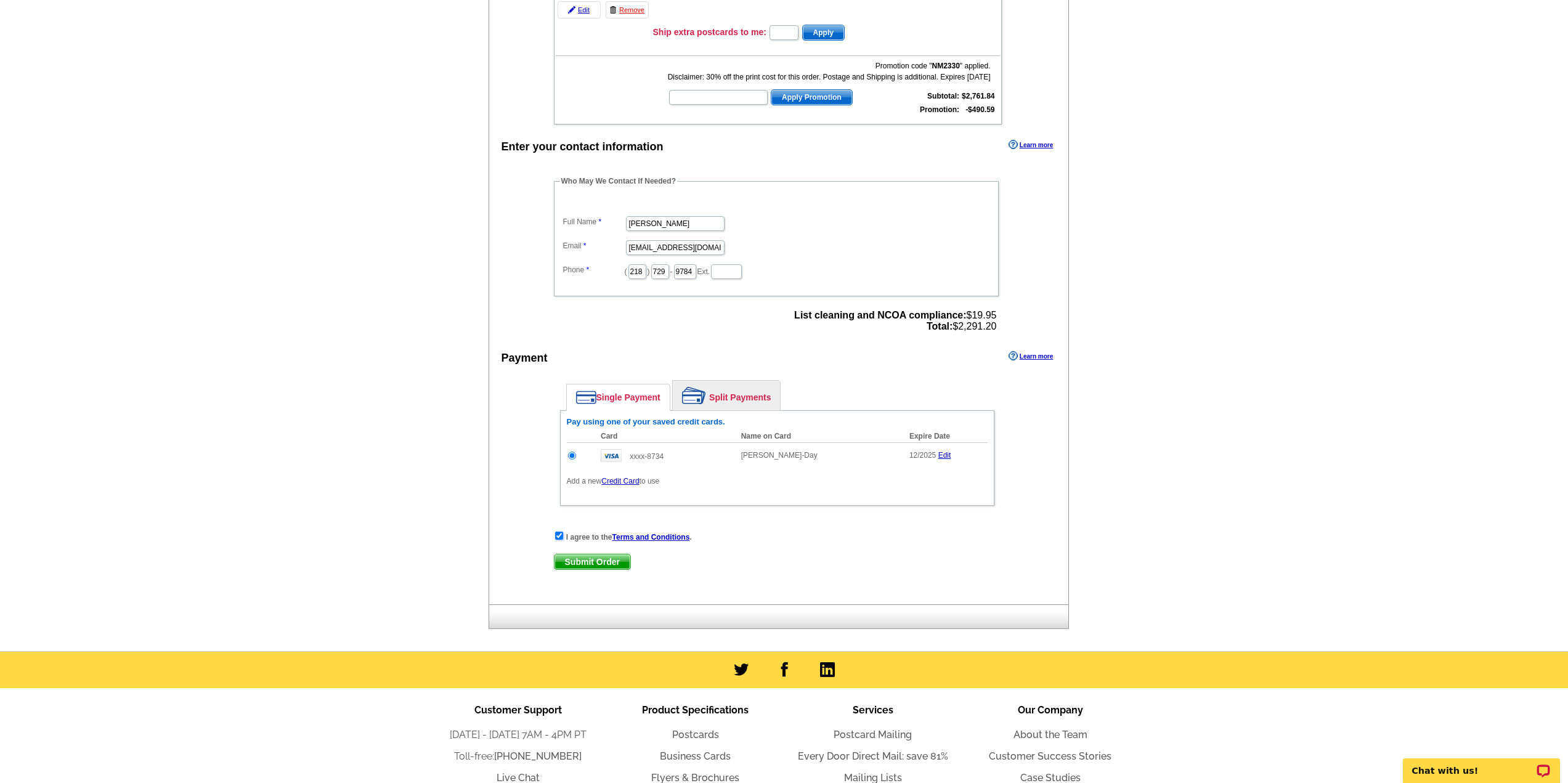
scroll to position [0, 0]
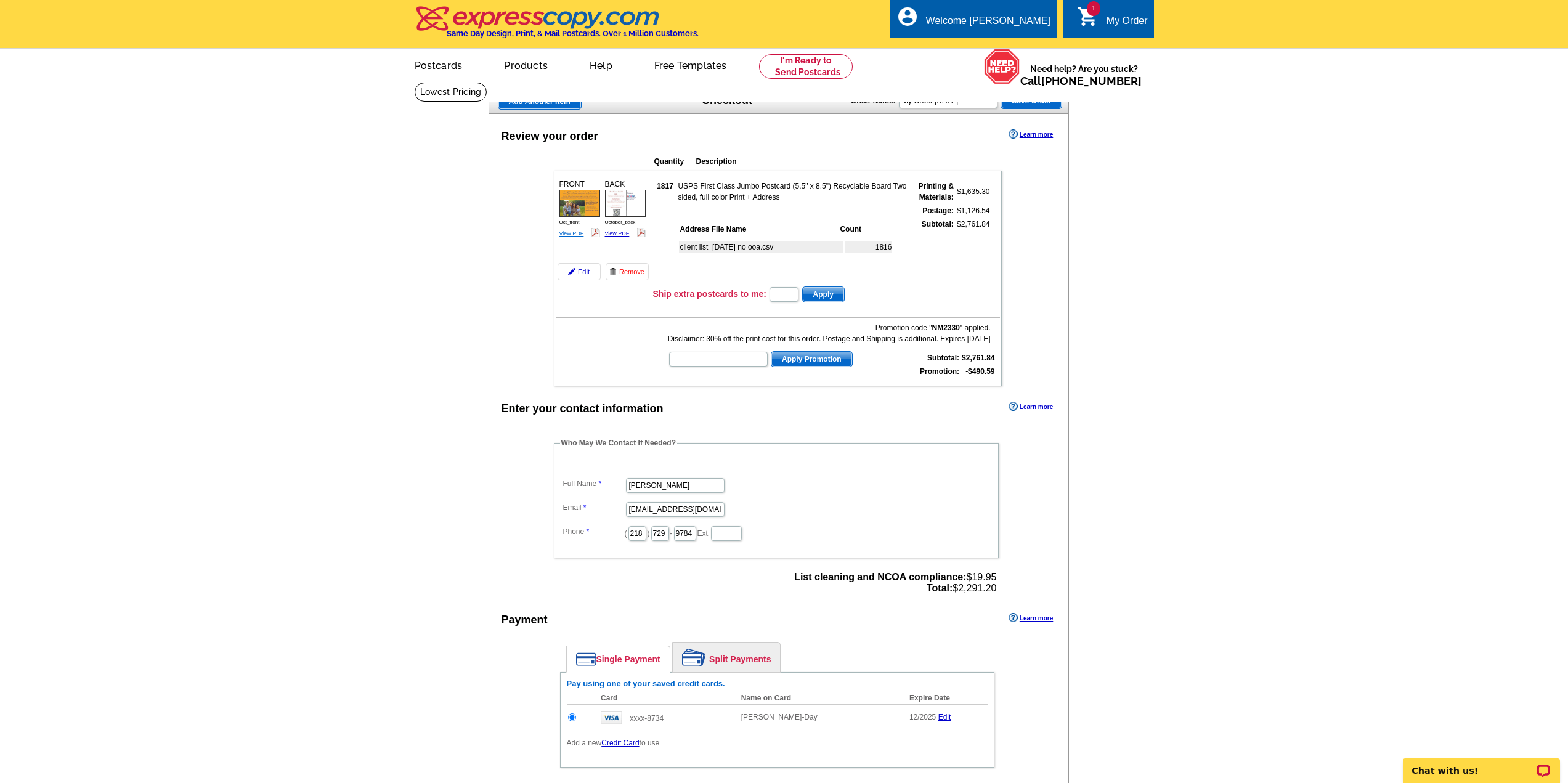
click at [576, 234] on link "View PDF" at bounding box center [571, 233] width 25 height 6
click at [618, 235] on link "View PDF" at bounding box center [617, 233] width 25 height 6
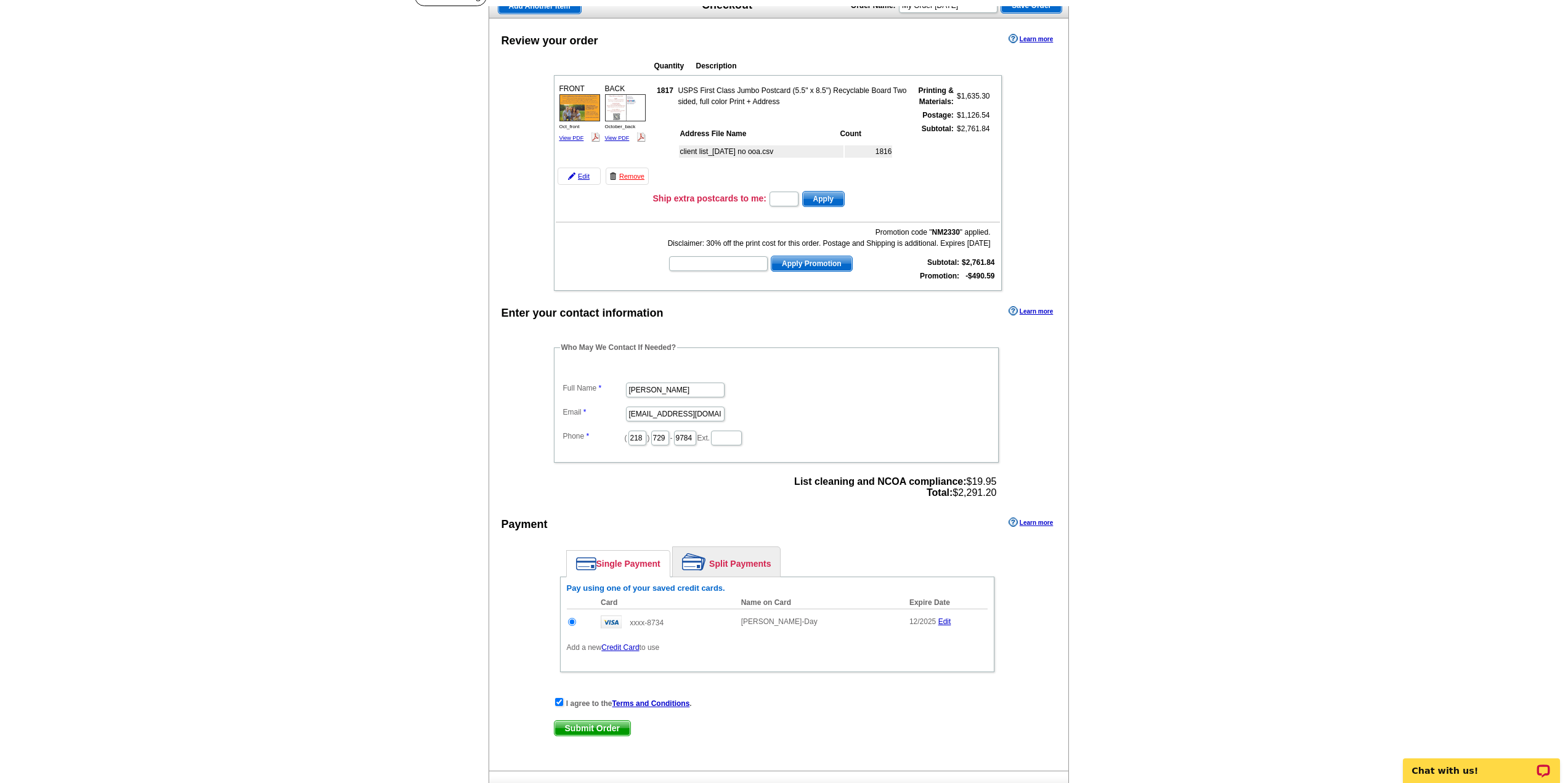
scroll to position [394, 0]
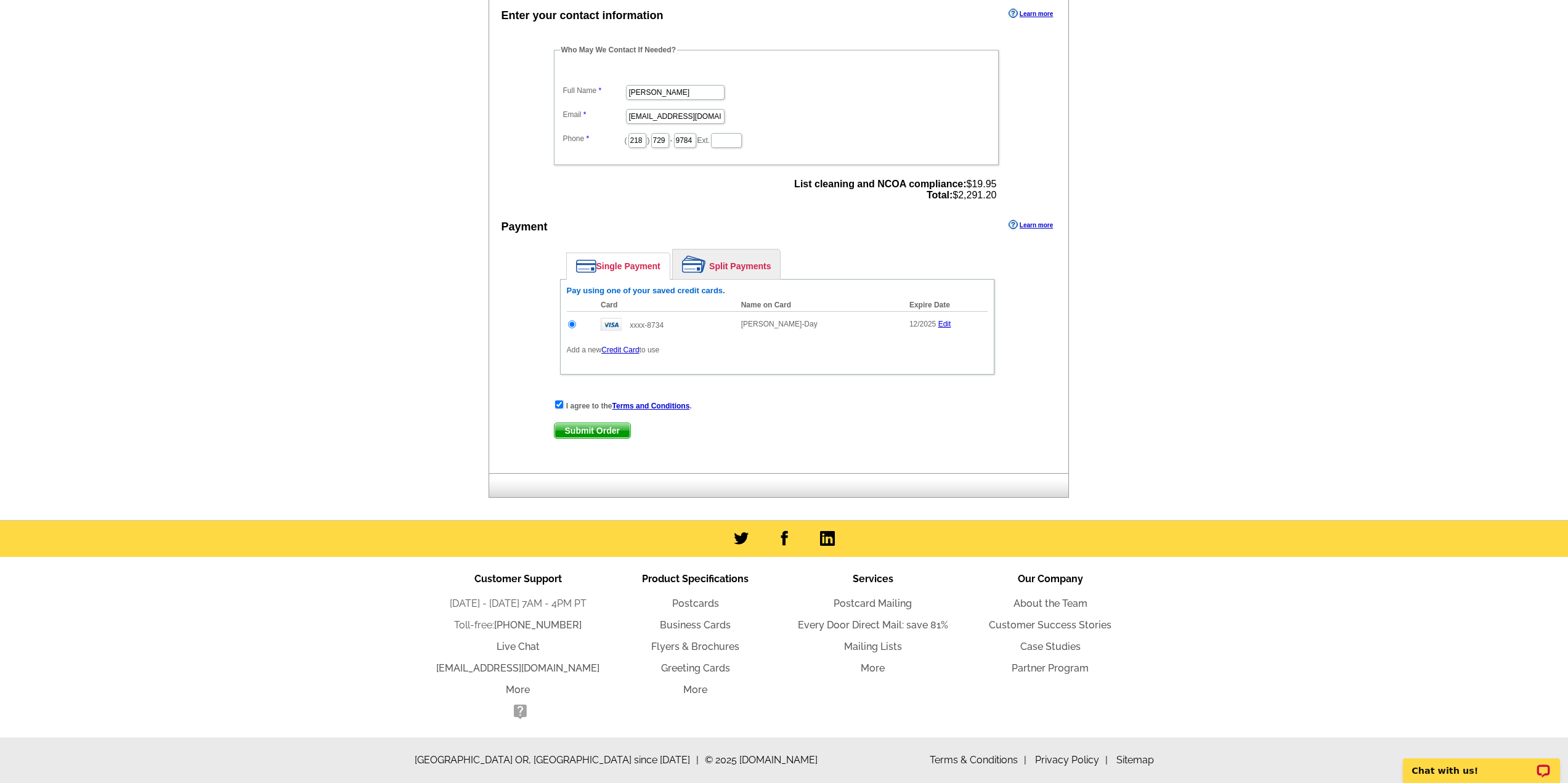
click at [579, 431] on span "Submit Order" at bounding box center [592, 431] width 76 height 15
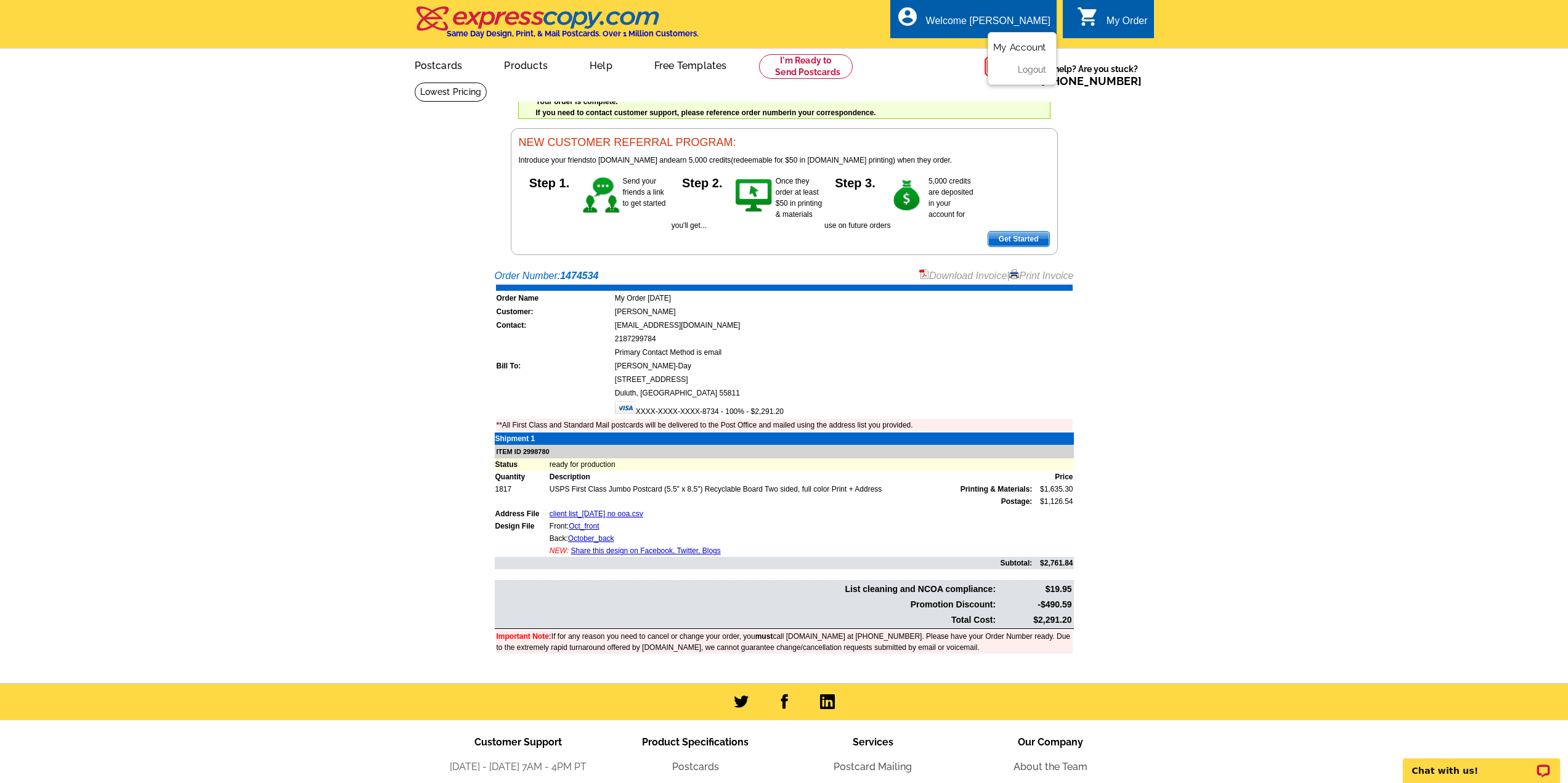
click at [1017, 44] on link "My Account" at bounding box center [1020, 47] width 53 height 11
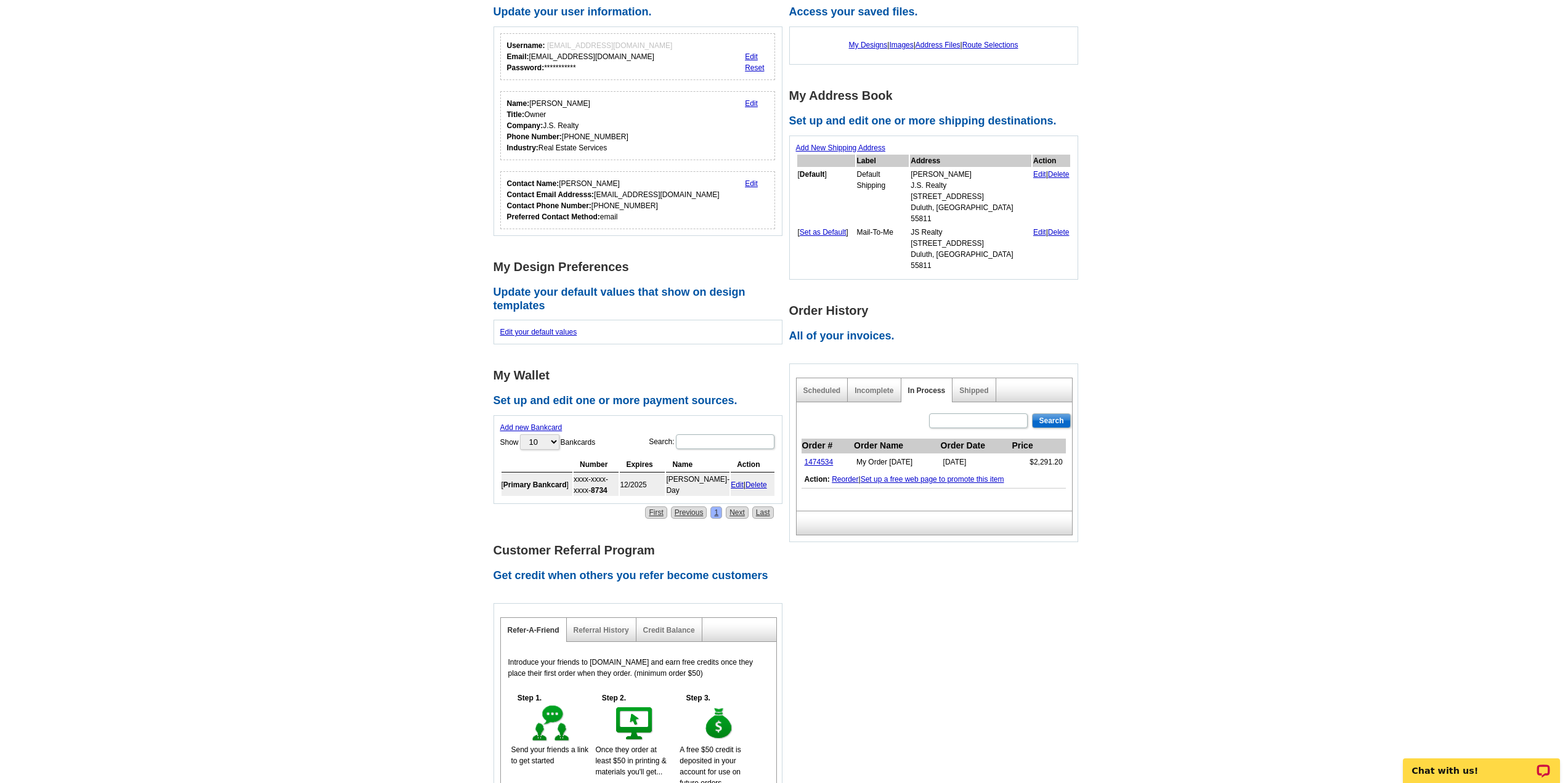
scroll to position [123, 0]
click at [968, 385] on link "Shipped" at bounding box center [973, 389] width 29 height 9
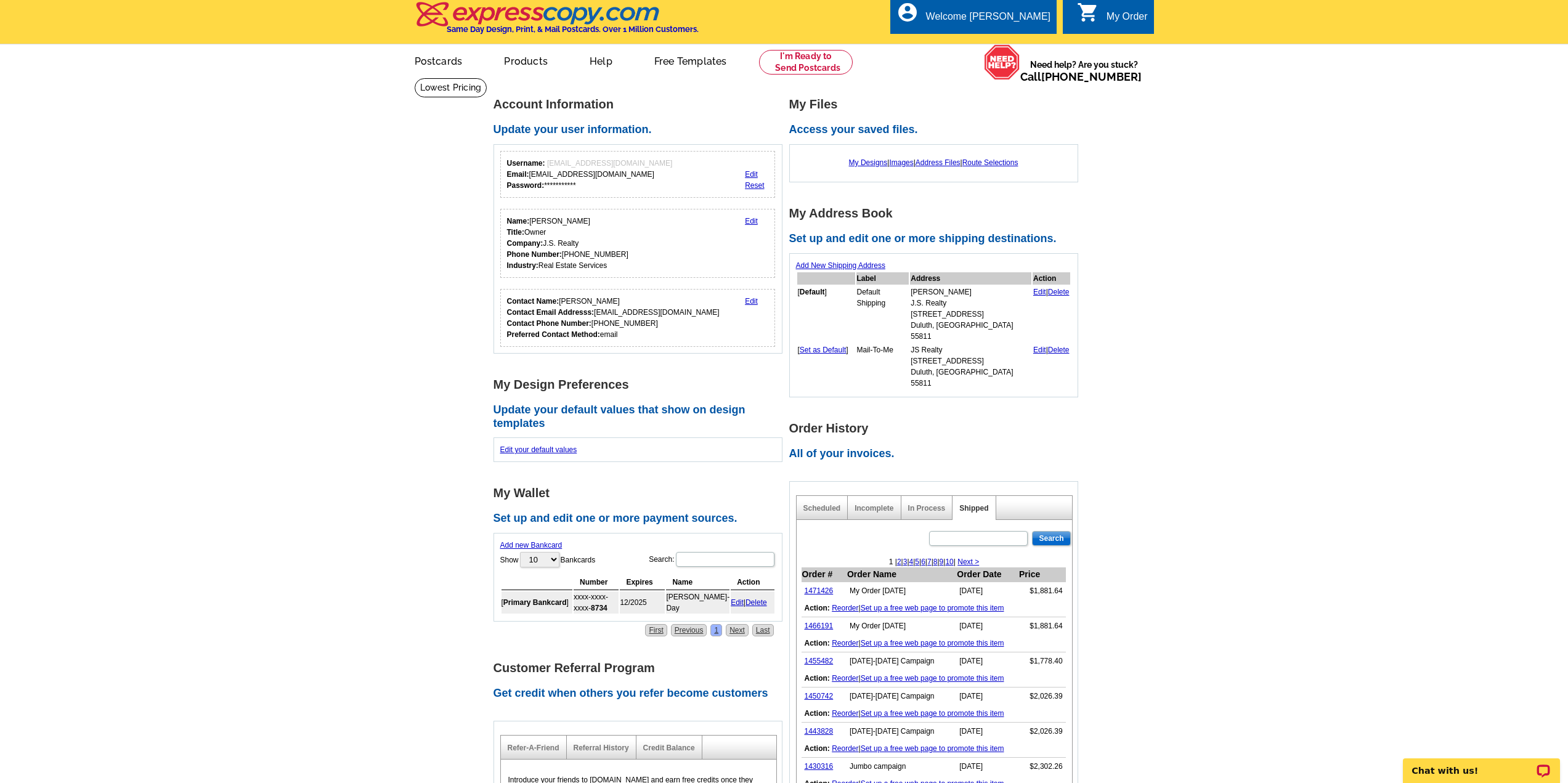
scroll to position [0, 0]
